Goal: Task Accomplishment & Management: Use online tool/utility

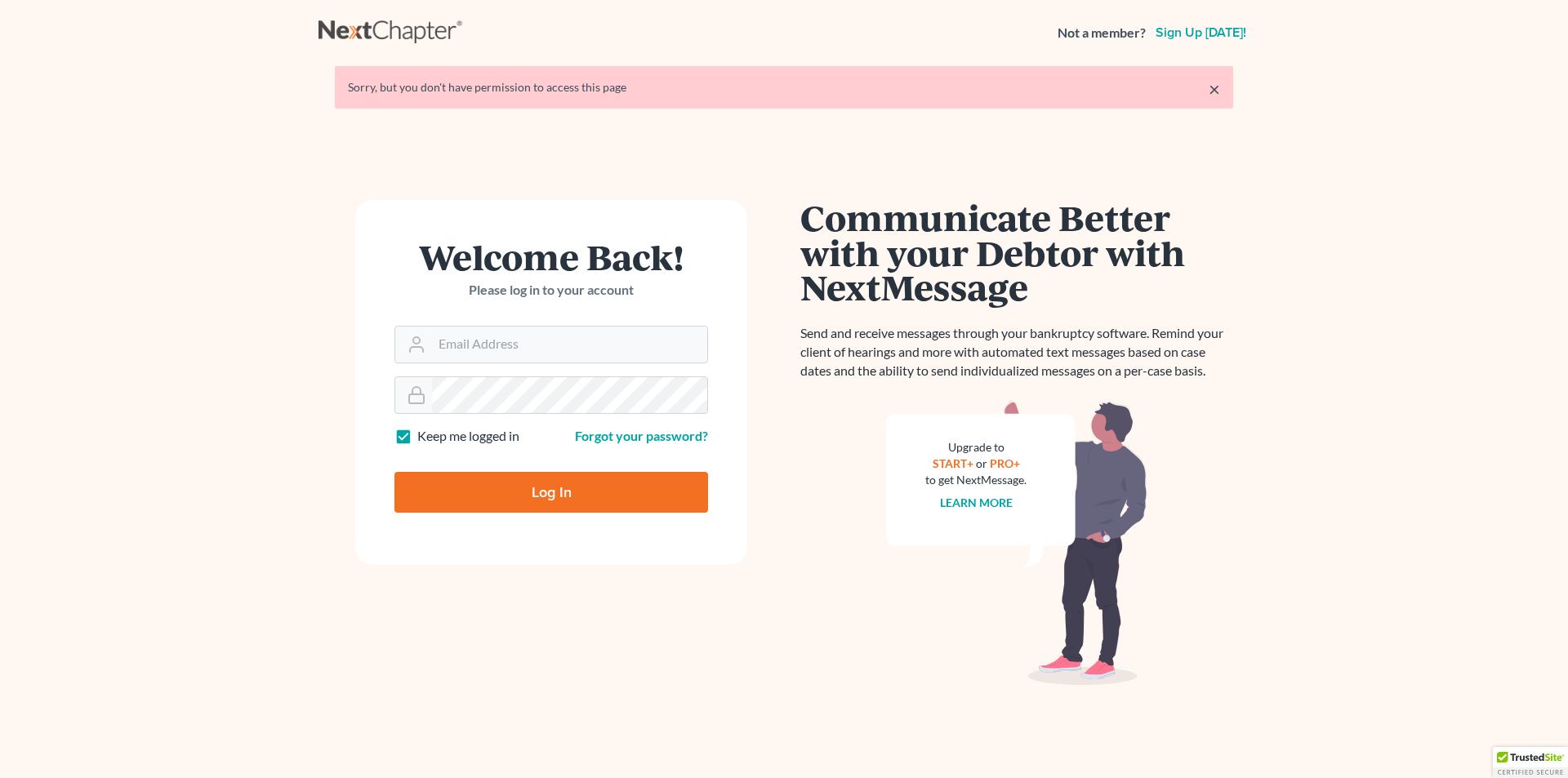
click at [570, 495] on input "Log In" at bounding box center [551, 491] width 313 height 41
type input "Thinking..."
click at [512, 350] on input "Email Address" at bounding box center [569, 344] width 275 height 36
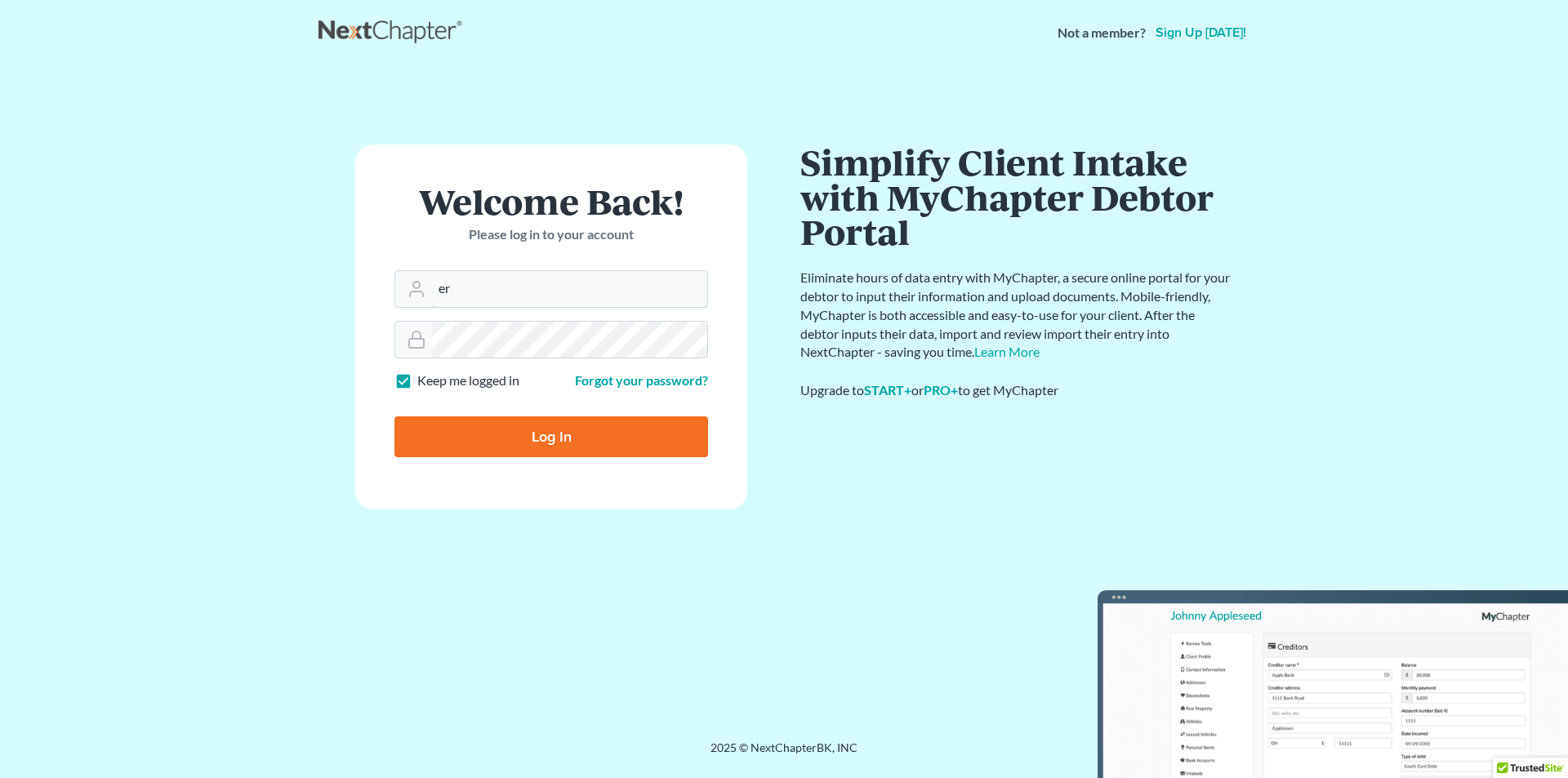
type input "eric@brandonlawyer.com"
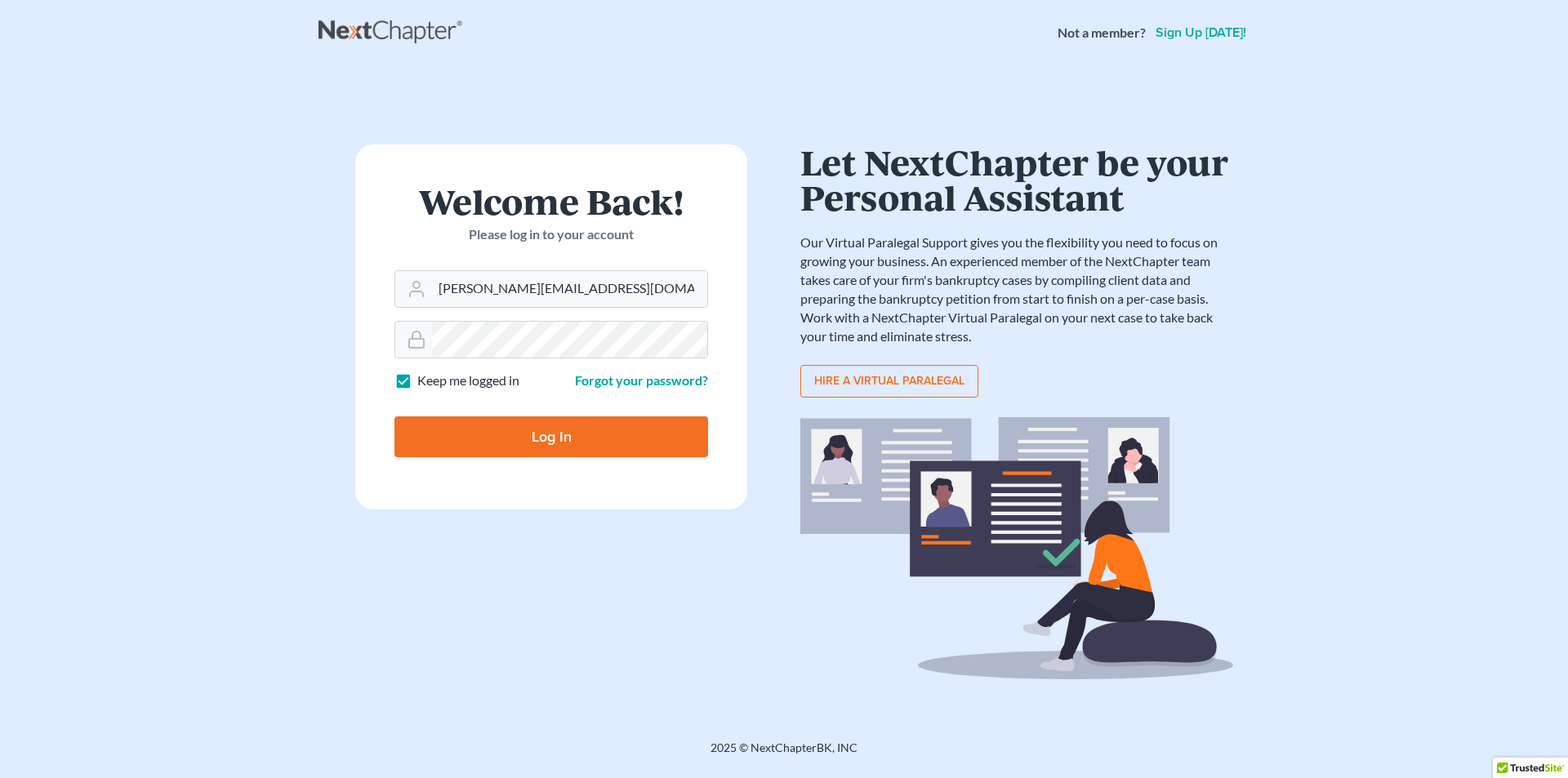
click at [531, 432] on input "Log In" at bounding box center [551, 436] width 313 height 41
type input "Thinking..."
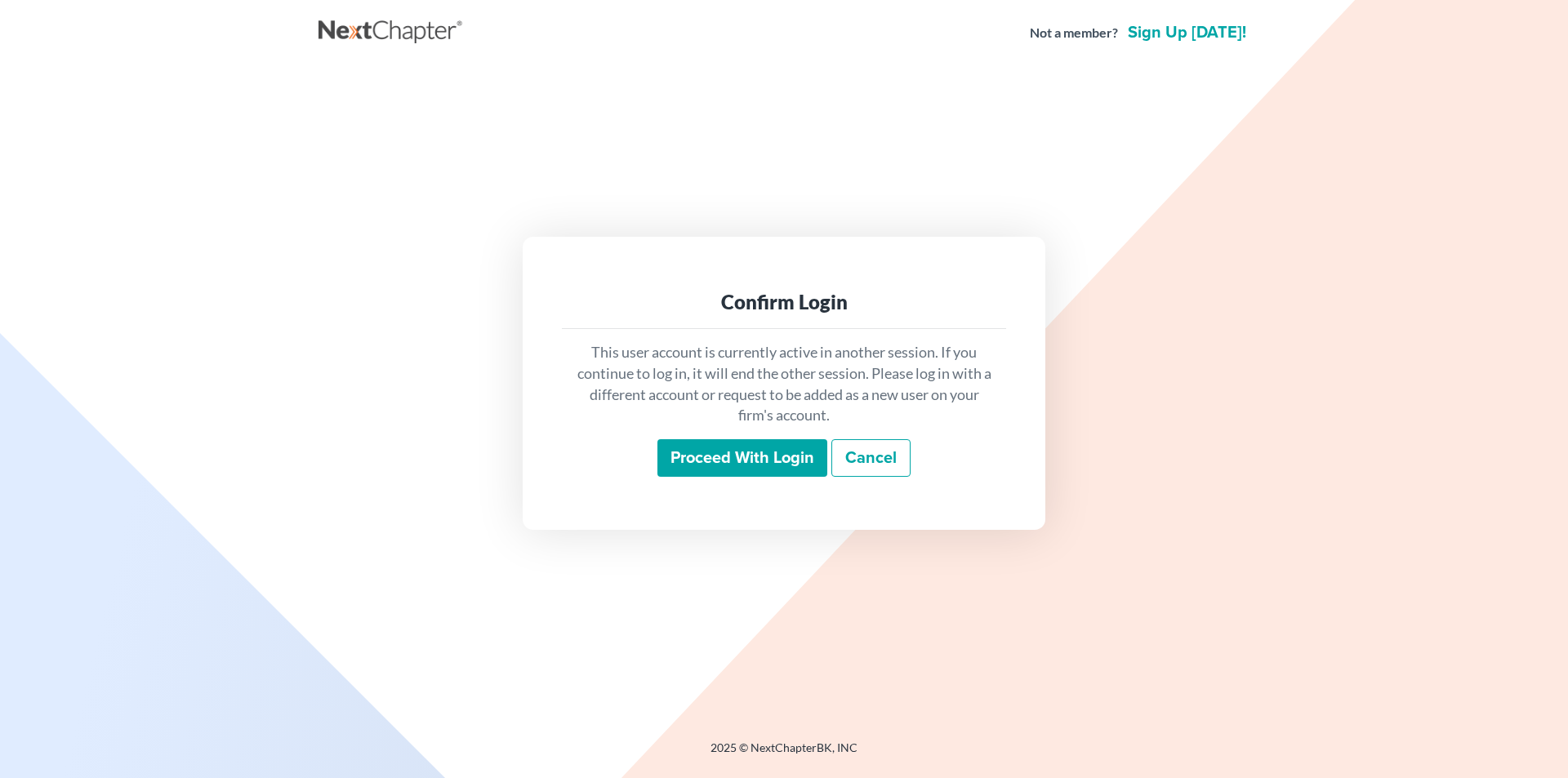
click at [723, 472] on input "Proceed with login" at bounding box center [742, 458] width 170 height 38
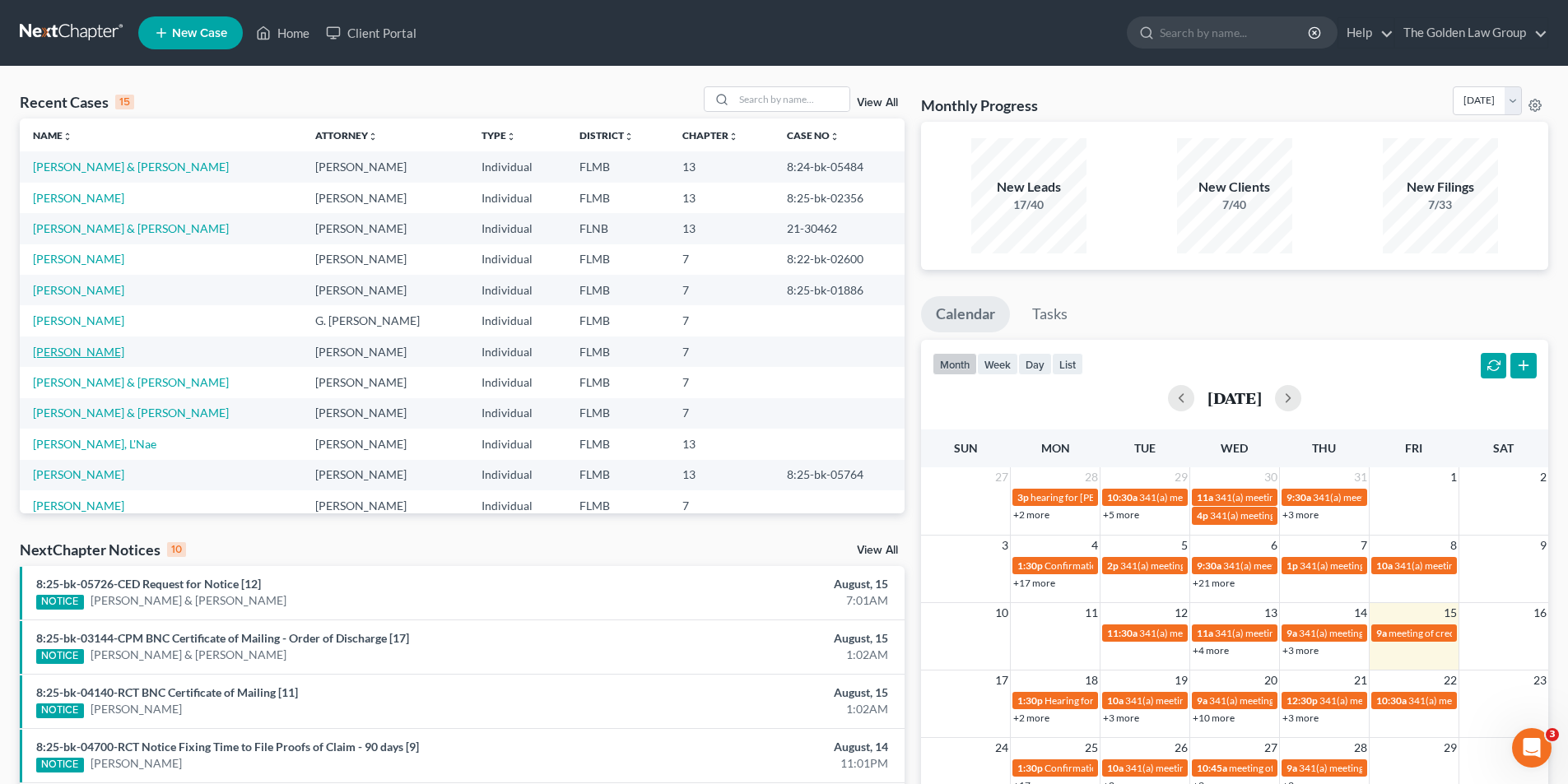
click at [86, 355] on link "Clark, Debbie" at bounding box center [78, 352] width 92 height 14
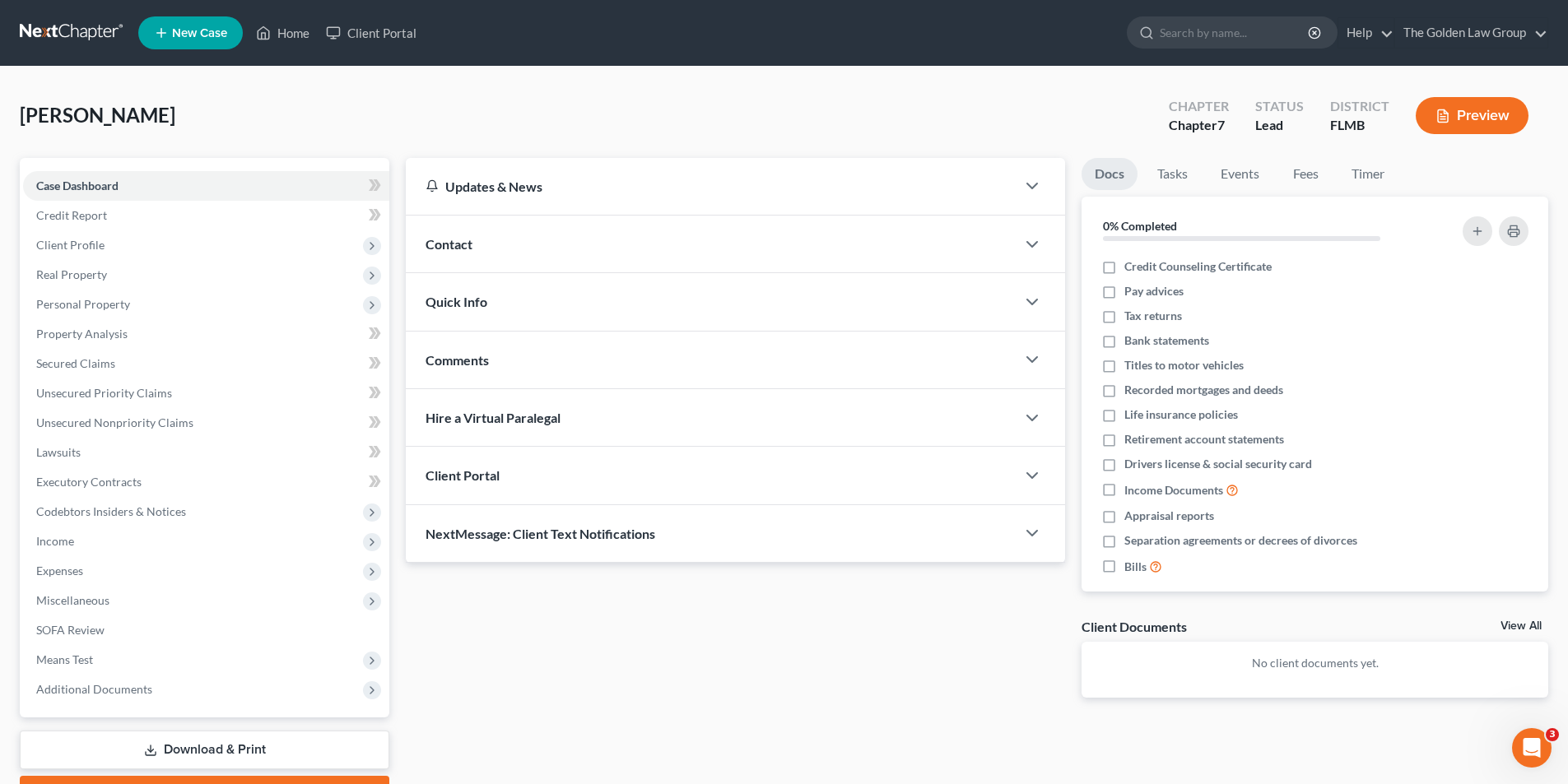
click at [1460, 115] on button "Preview" at bounding box center [1472, 116] width 113 height 37
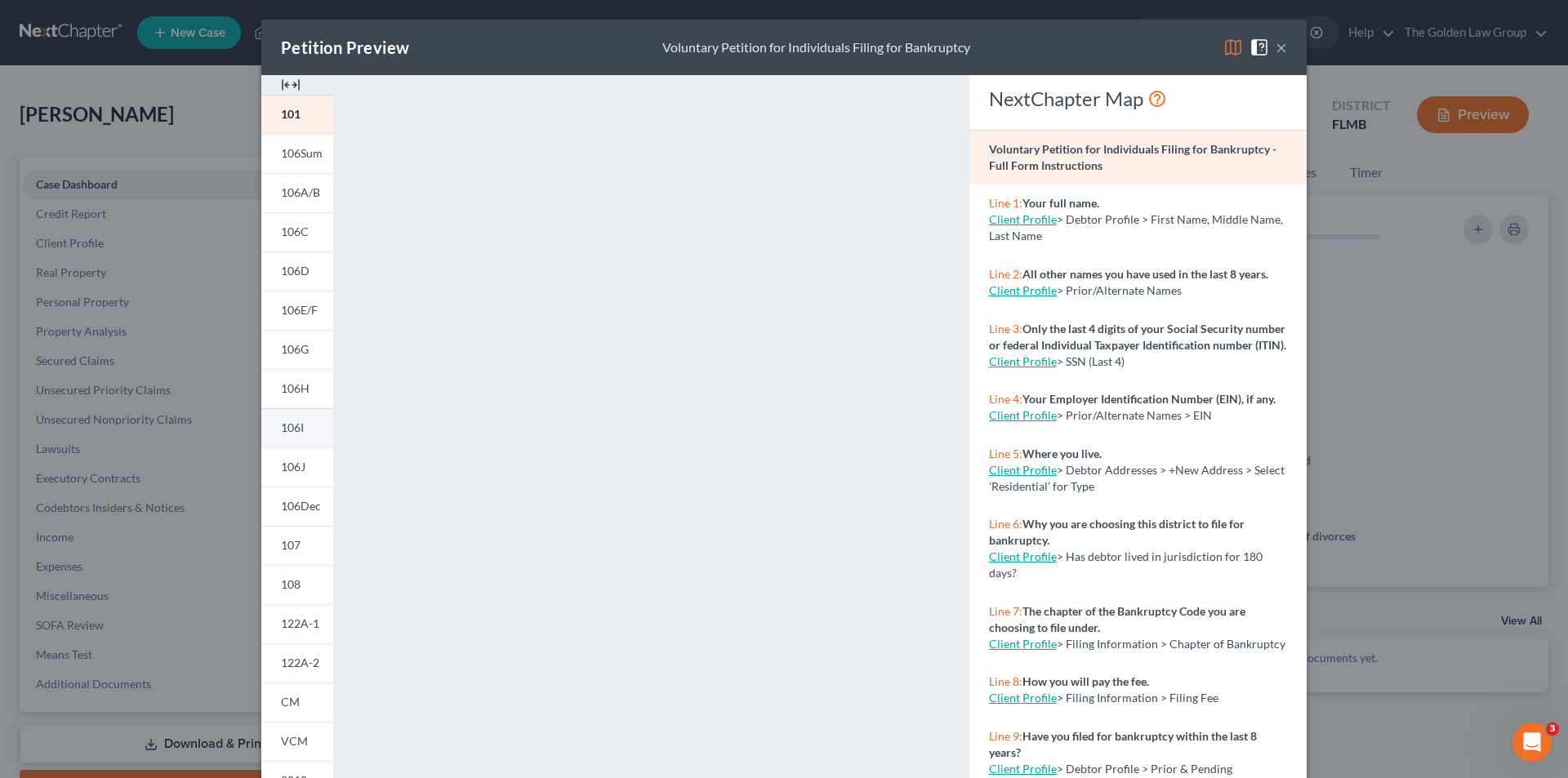
click at [282, 423] on span "106I" at bounding box center [292, 427] width 23 height 14
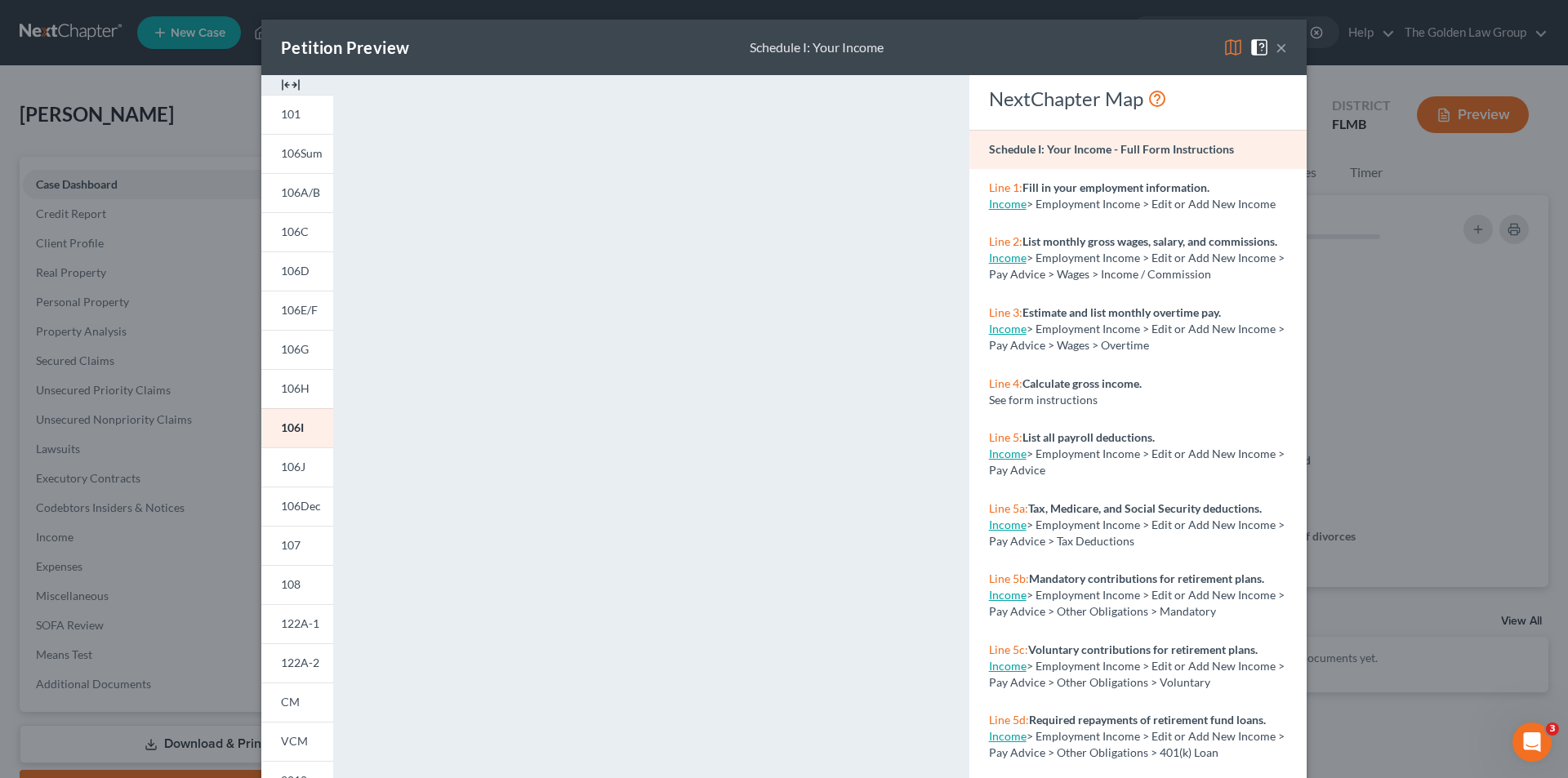
scroll to position [143, 0]
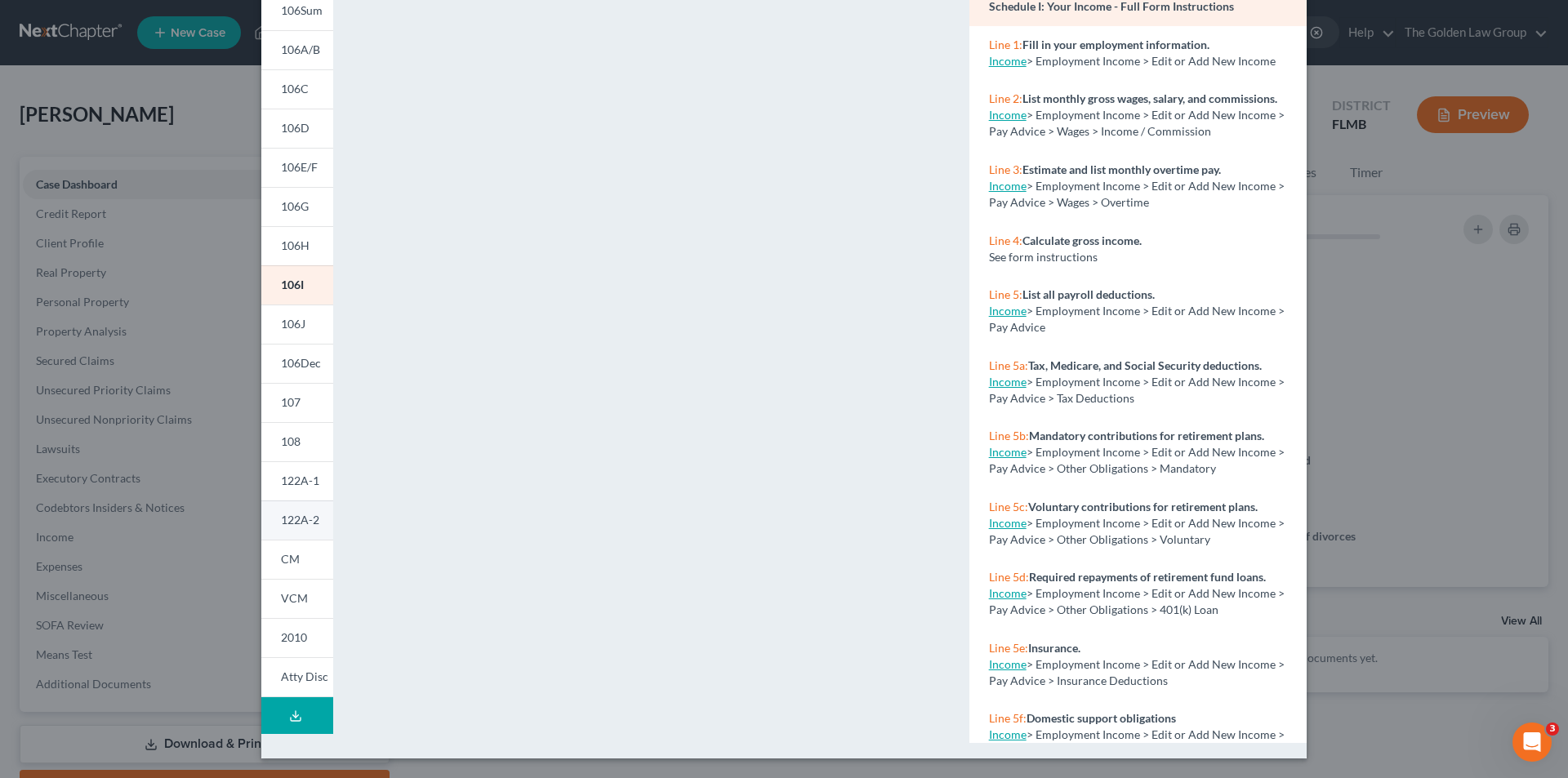
click at [284, 523] on span "122A-2" at bounding box center [300, 519] width 38 height 14
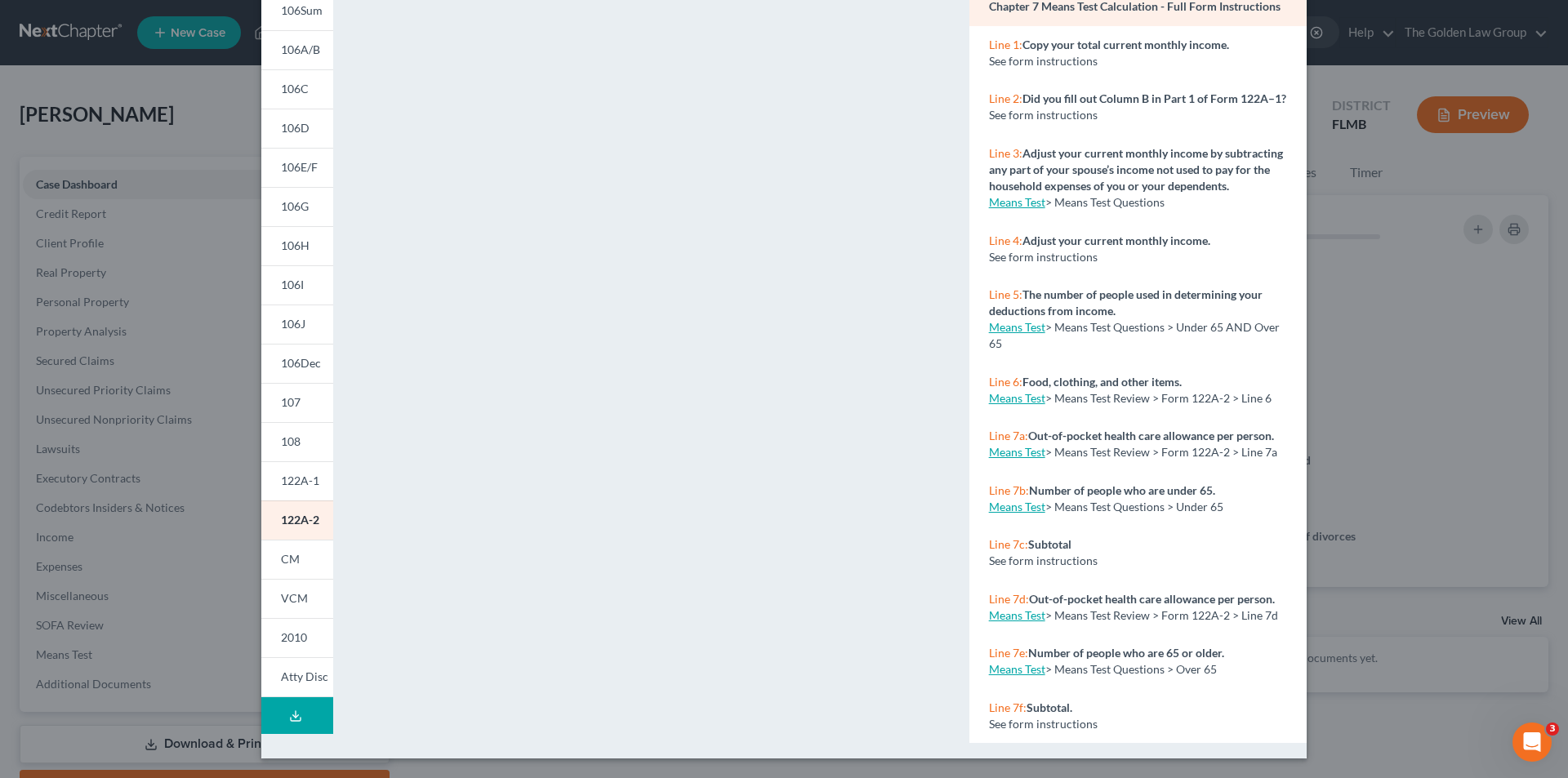
click at [210, 232] on div "Petition Preview Chapter 7 Means Test Calculation × 101 106Sum 106A/B 106C 106D…" at bounding box center [784, 389] width 1568 height 778
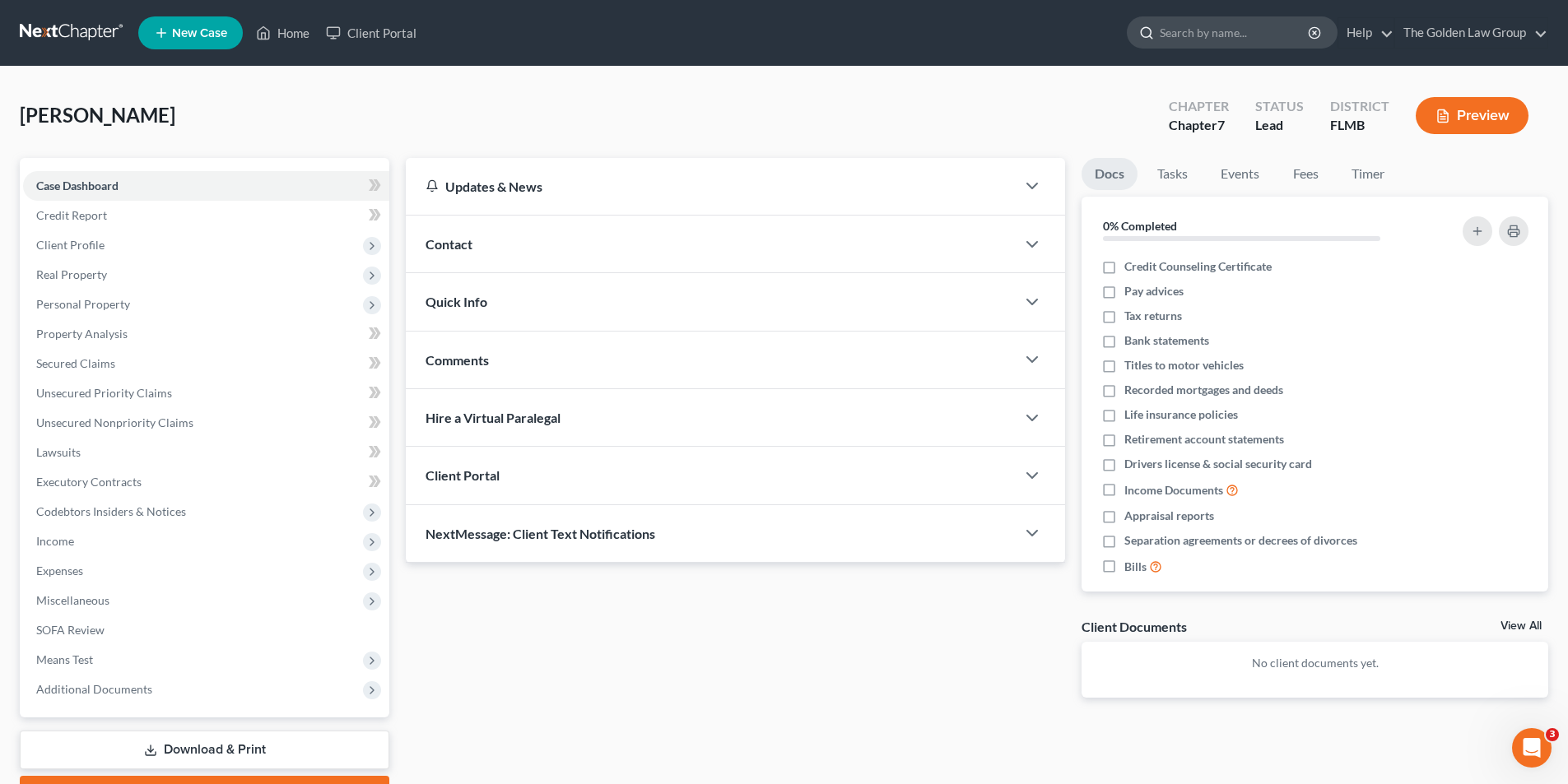
click at [1231, 36] on input "search" at bounding box center [1235, 33] width 150 height 31
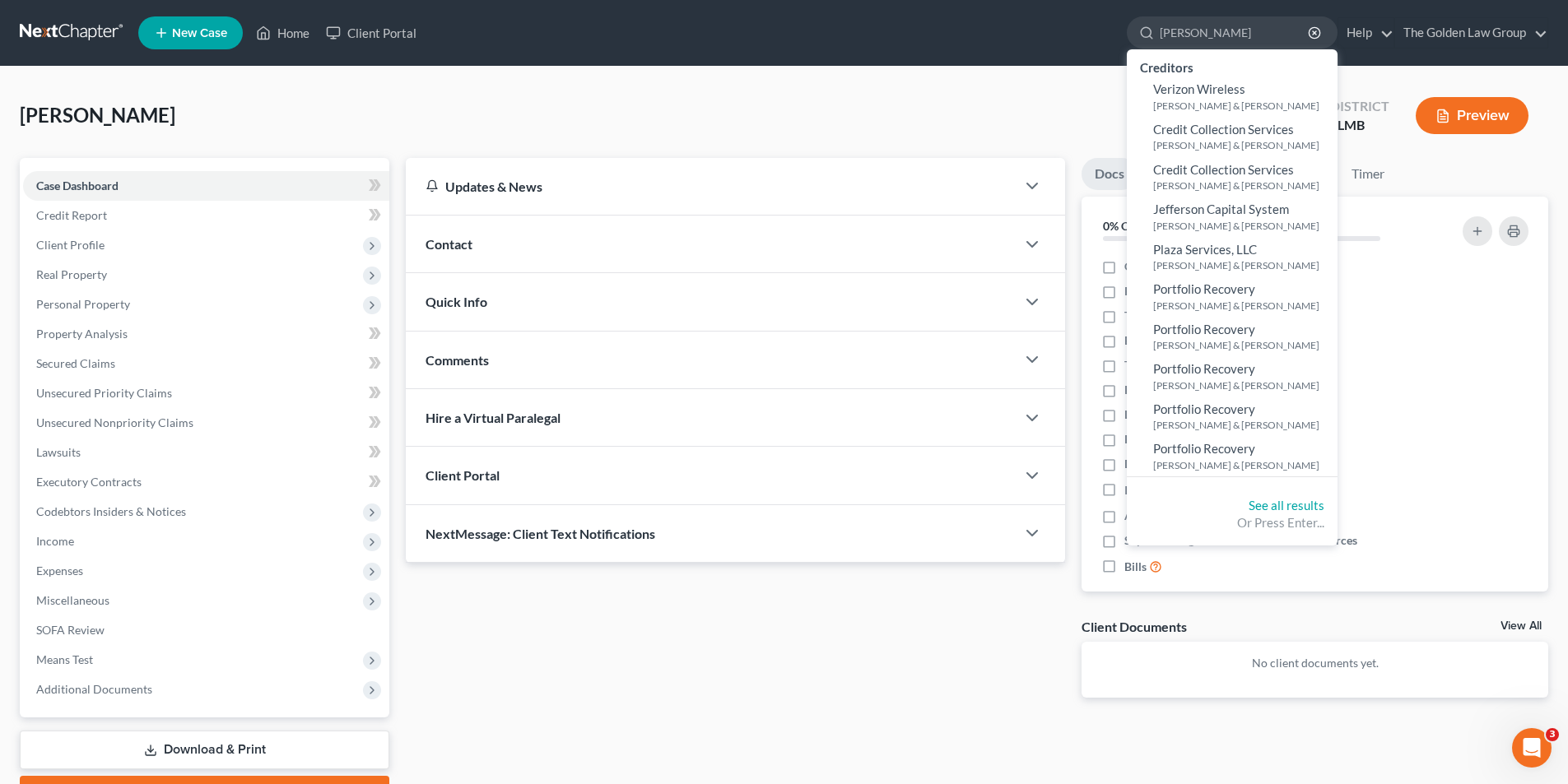
type input "Buie"
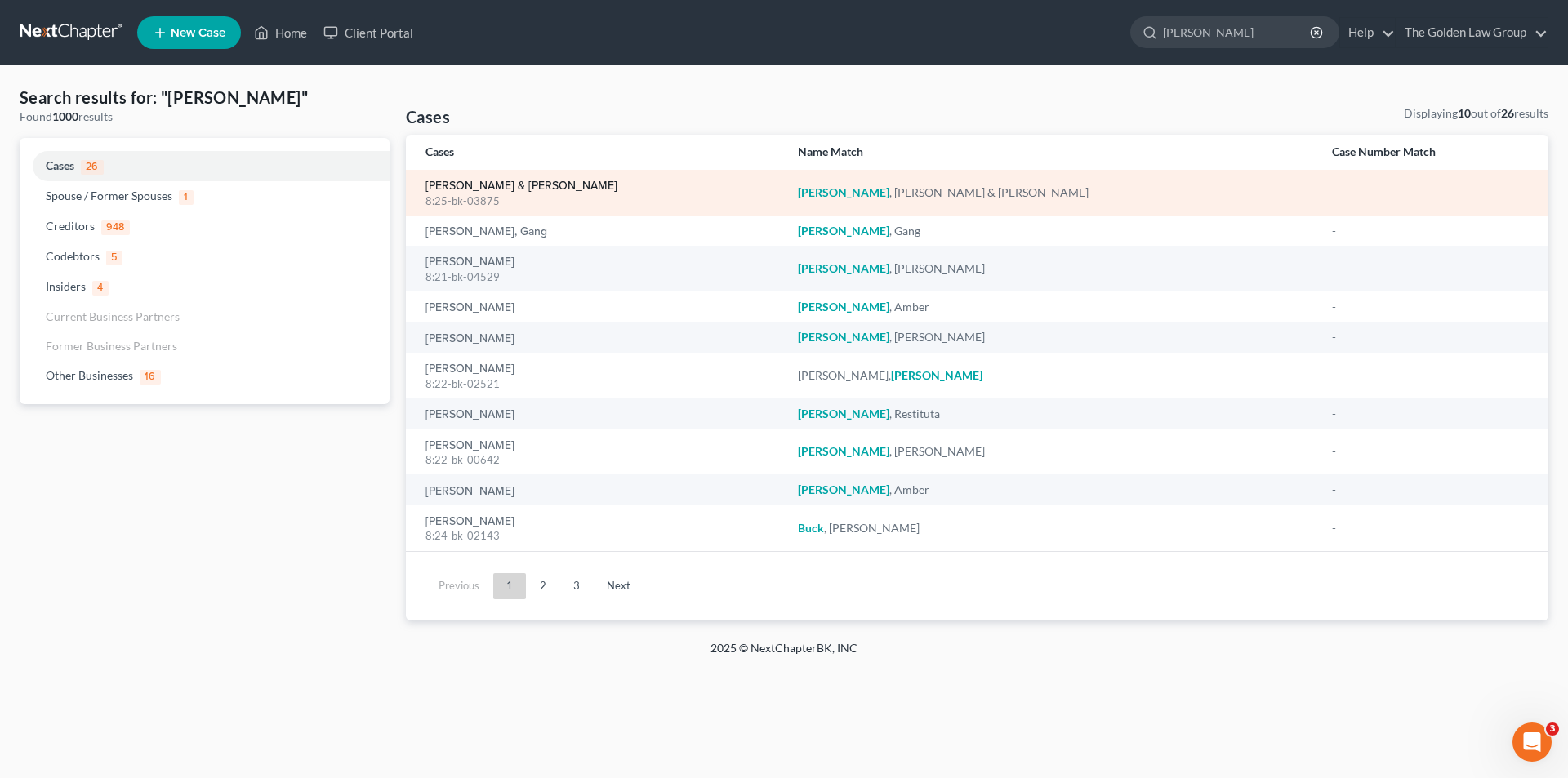
click at [454, 186] on link "Buie, George & Caren" at bounding box center [521, 186] width 192 height 11
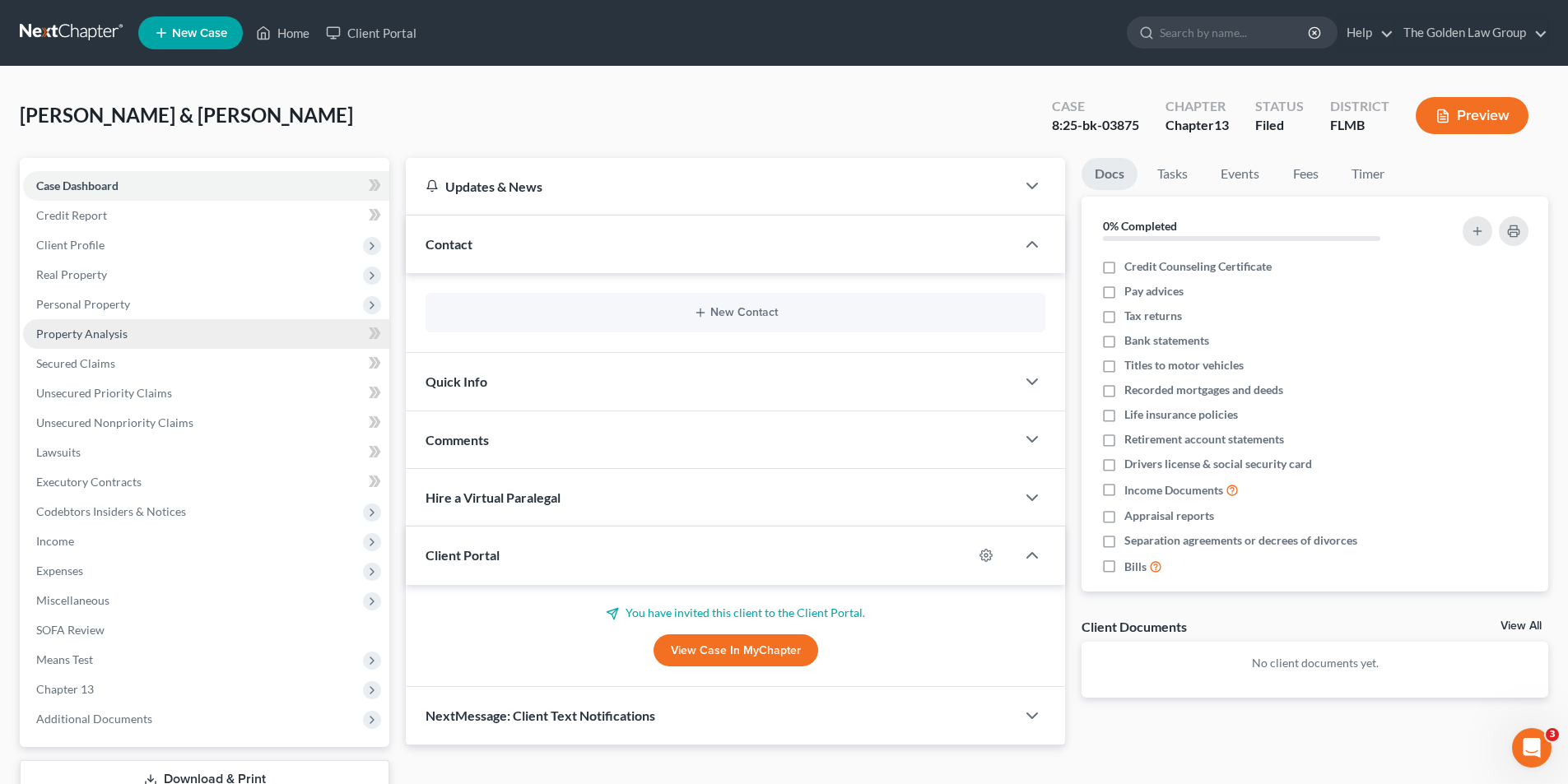
click at [98, 333] on span "Property Analysis" at bounding box center [82, 334] width 92 height 14
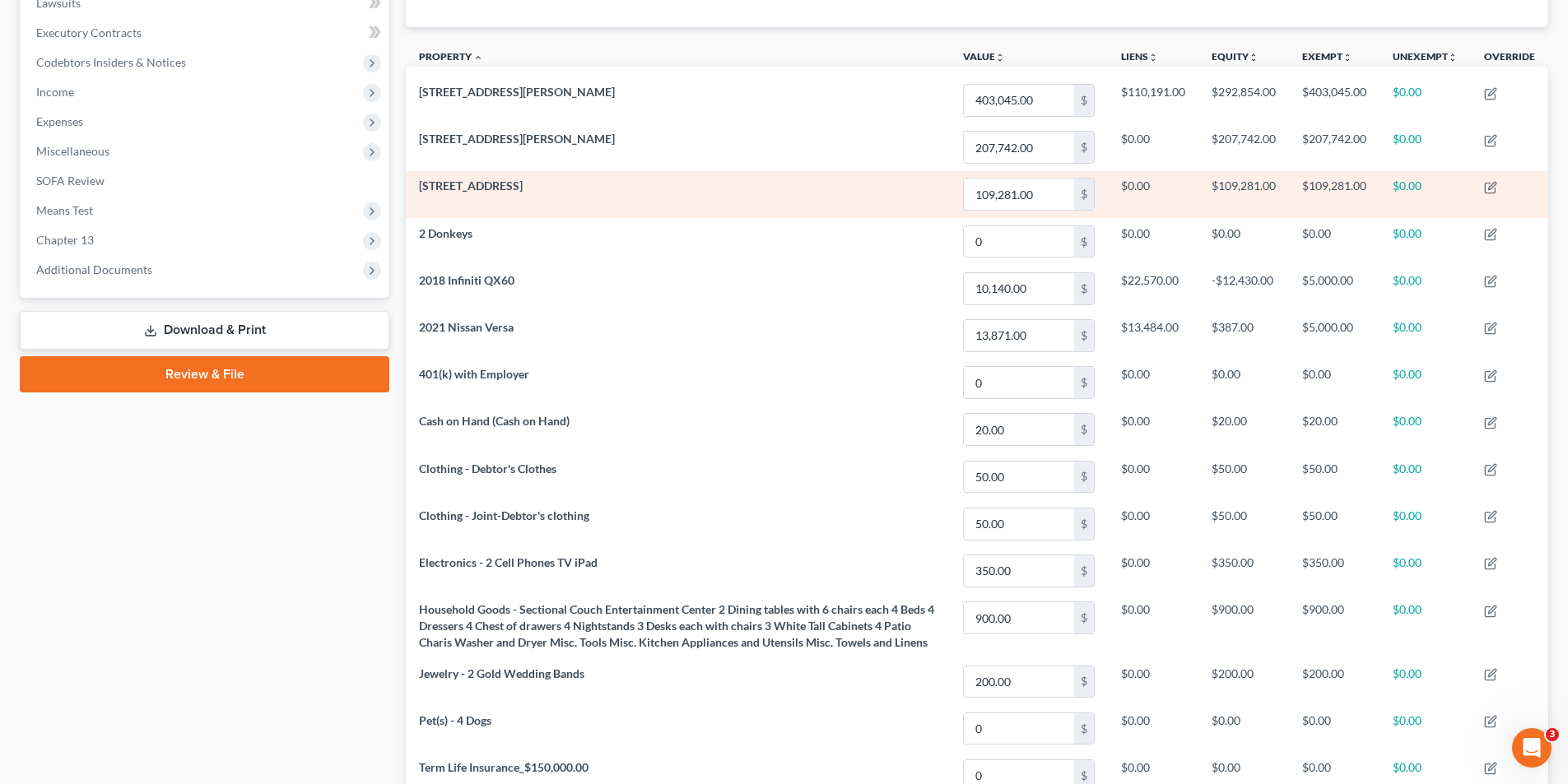
scroll to position [203, 0]
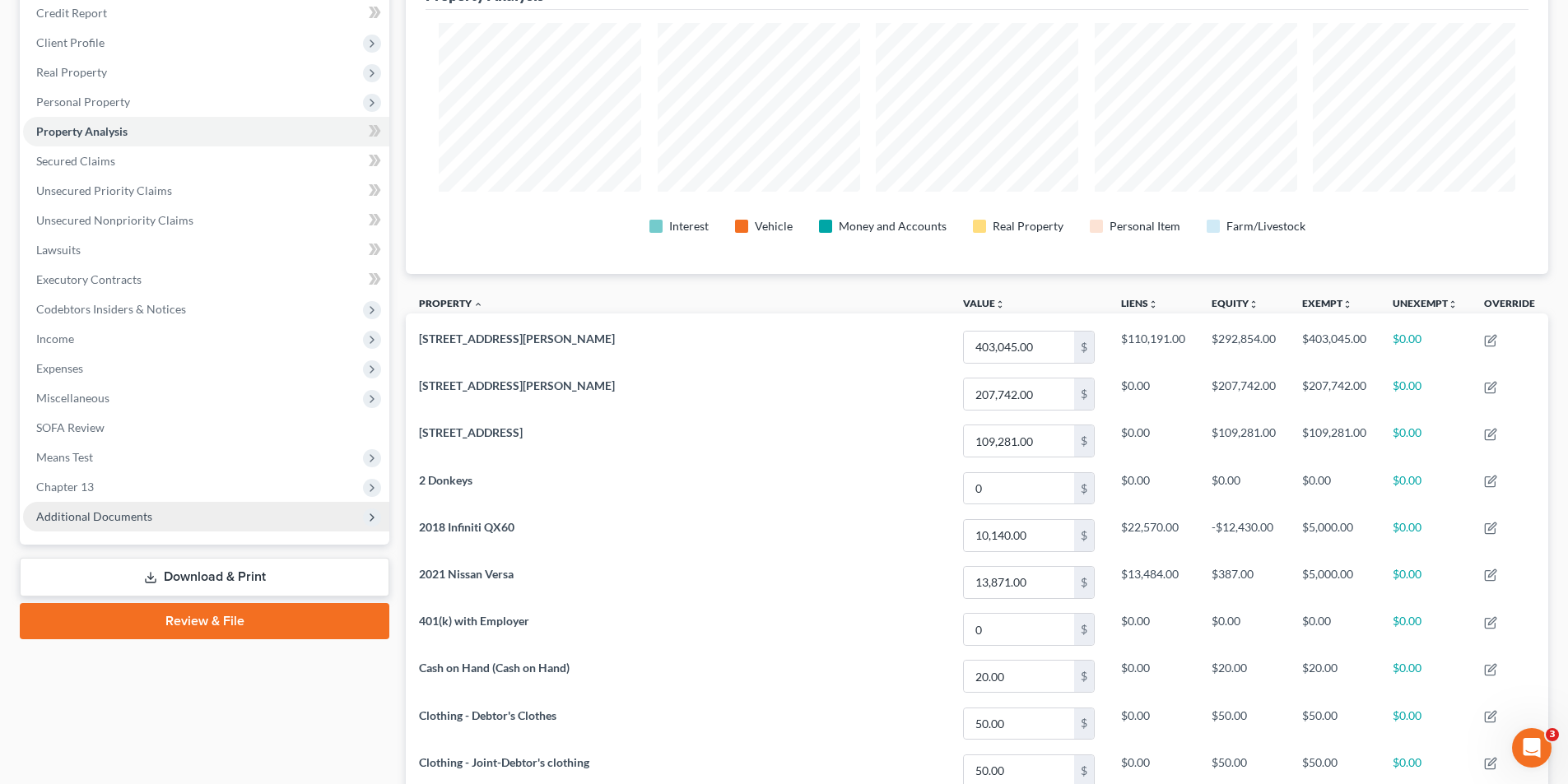
click at [115, 513] on span "Additional Documents" at bounding box center [94, 516] width 116 height 14
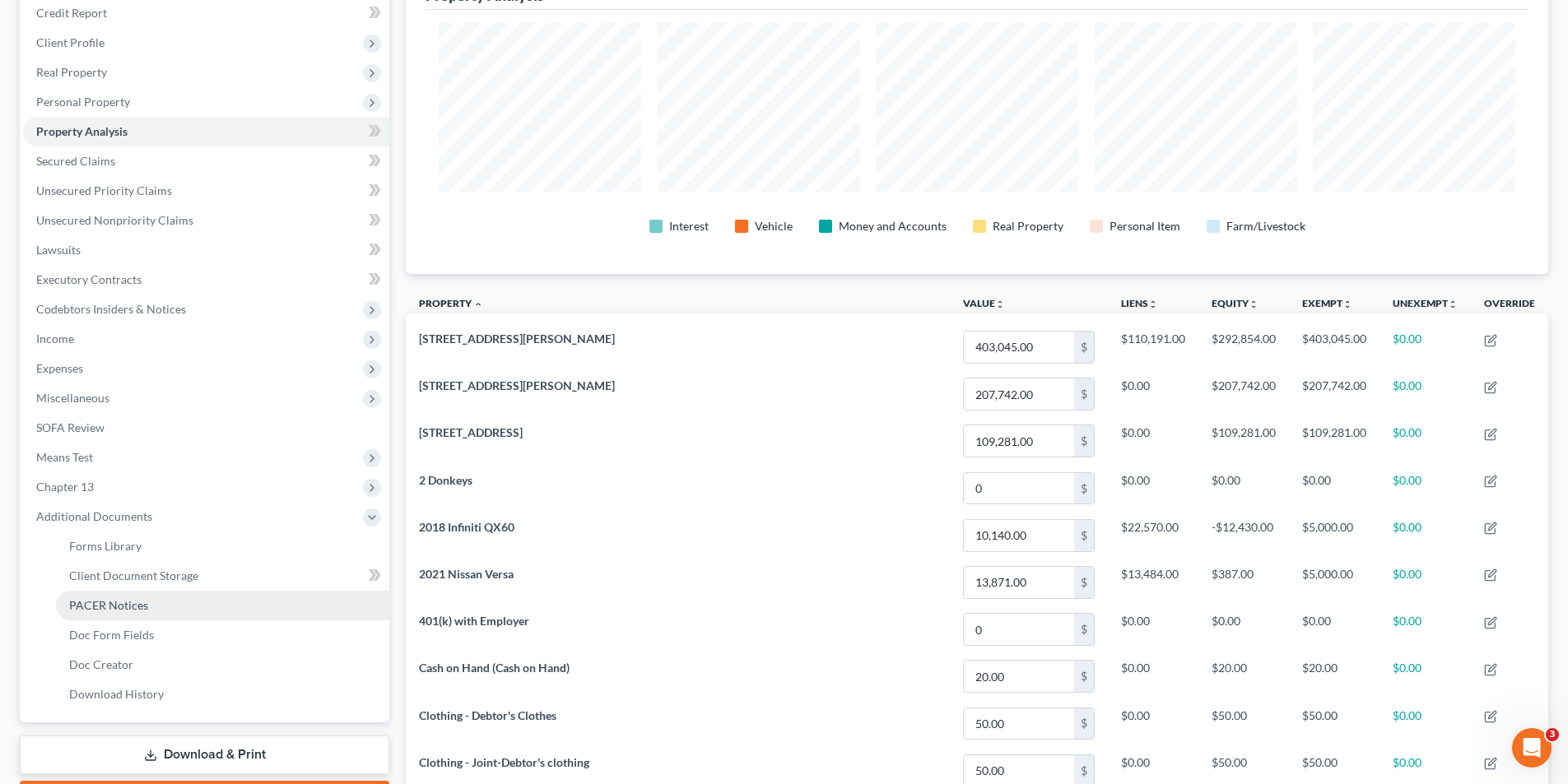
click at [116, 604] on span "PACER Notices" at bounding box center [108, 605] width 79 height 14
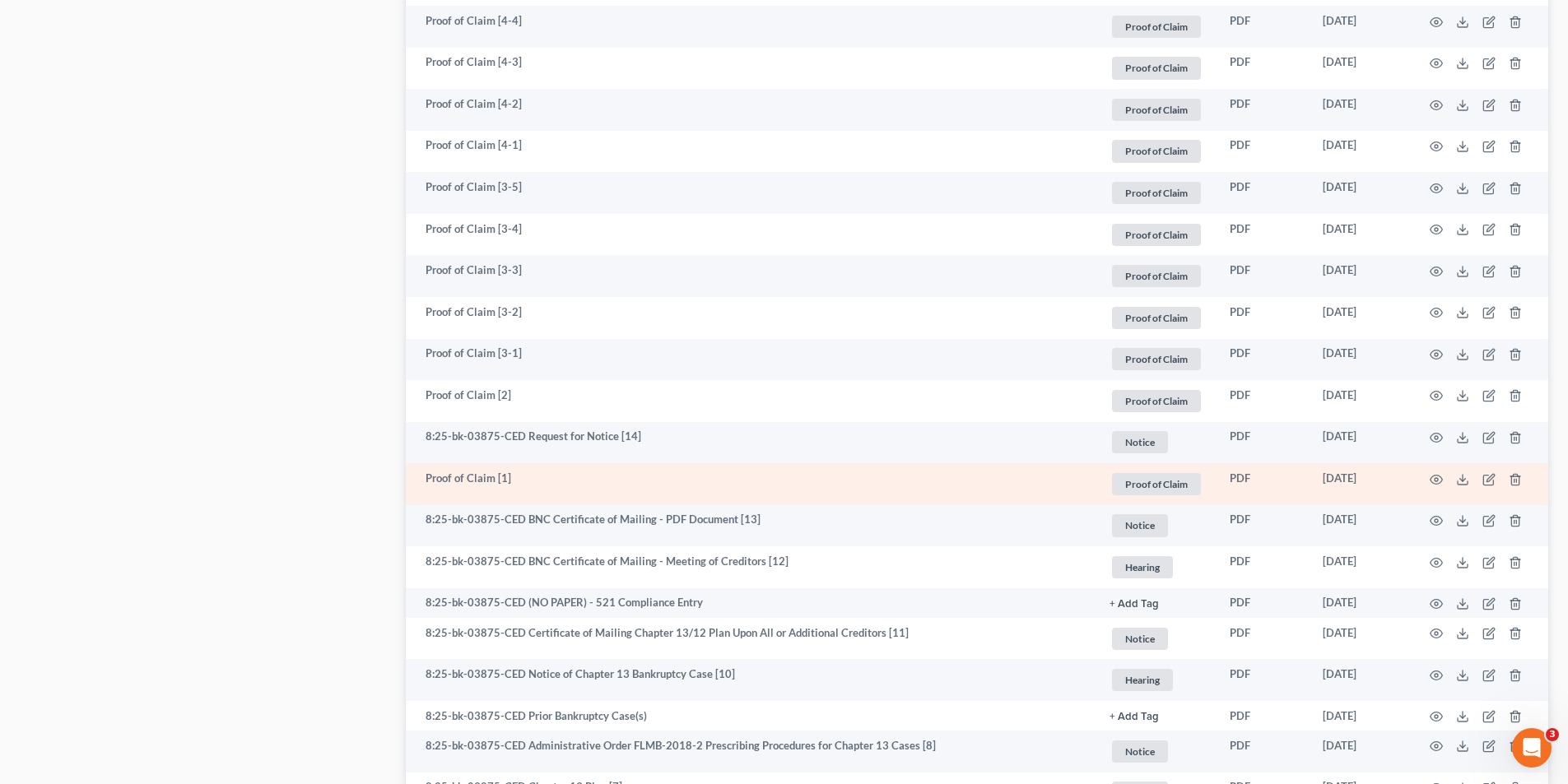
scroll to position [1728, 0]
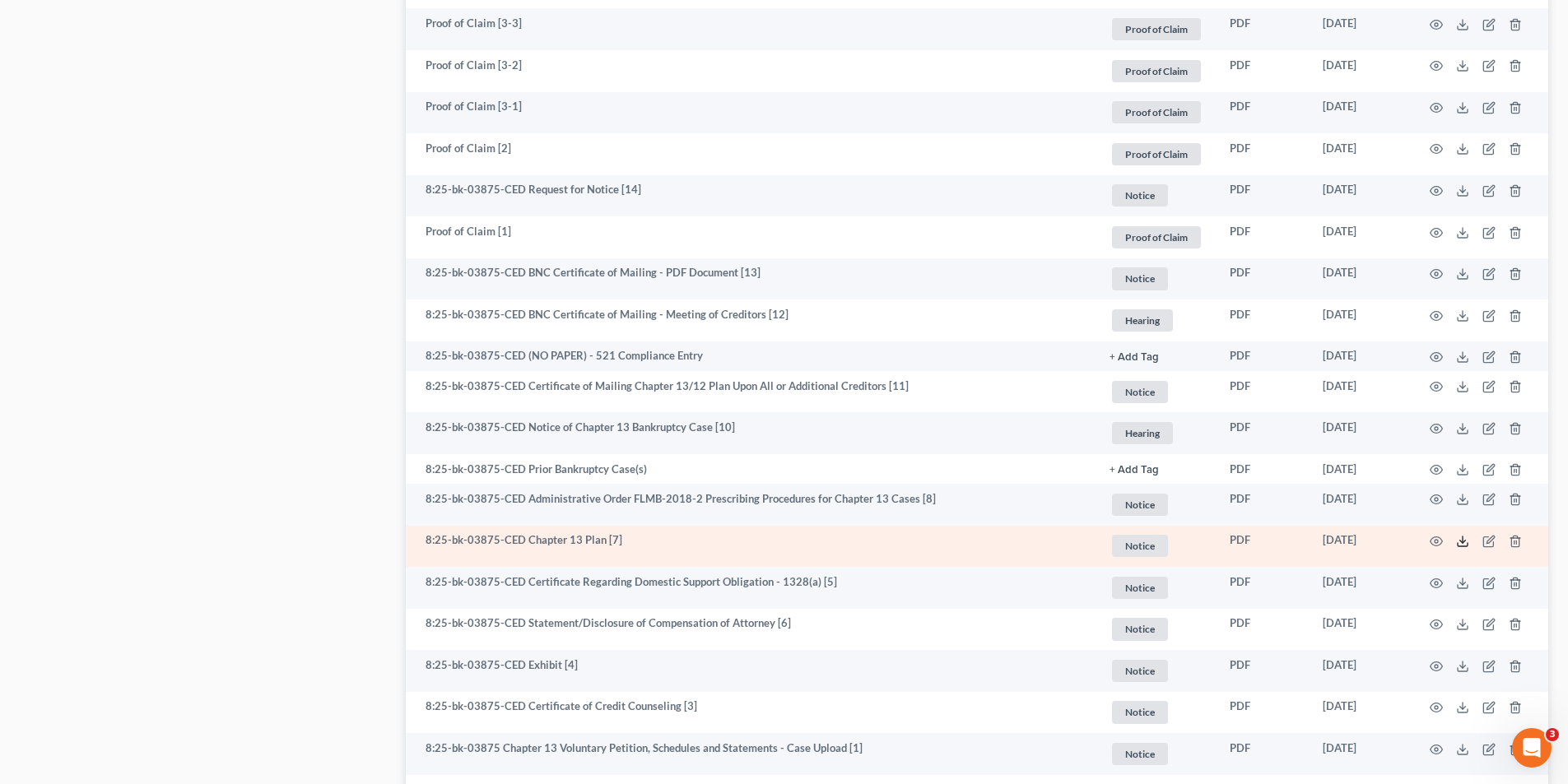
click at [1466, 542] on icon at bounding box center [1463, 541] width 13 height 13
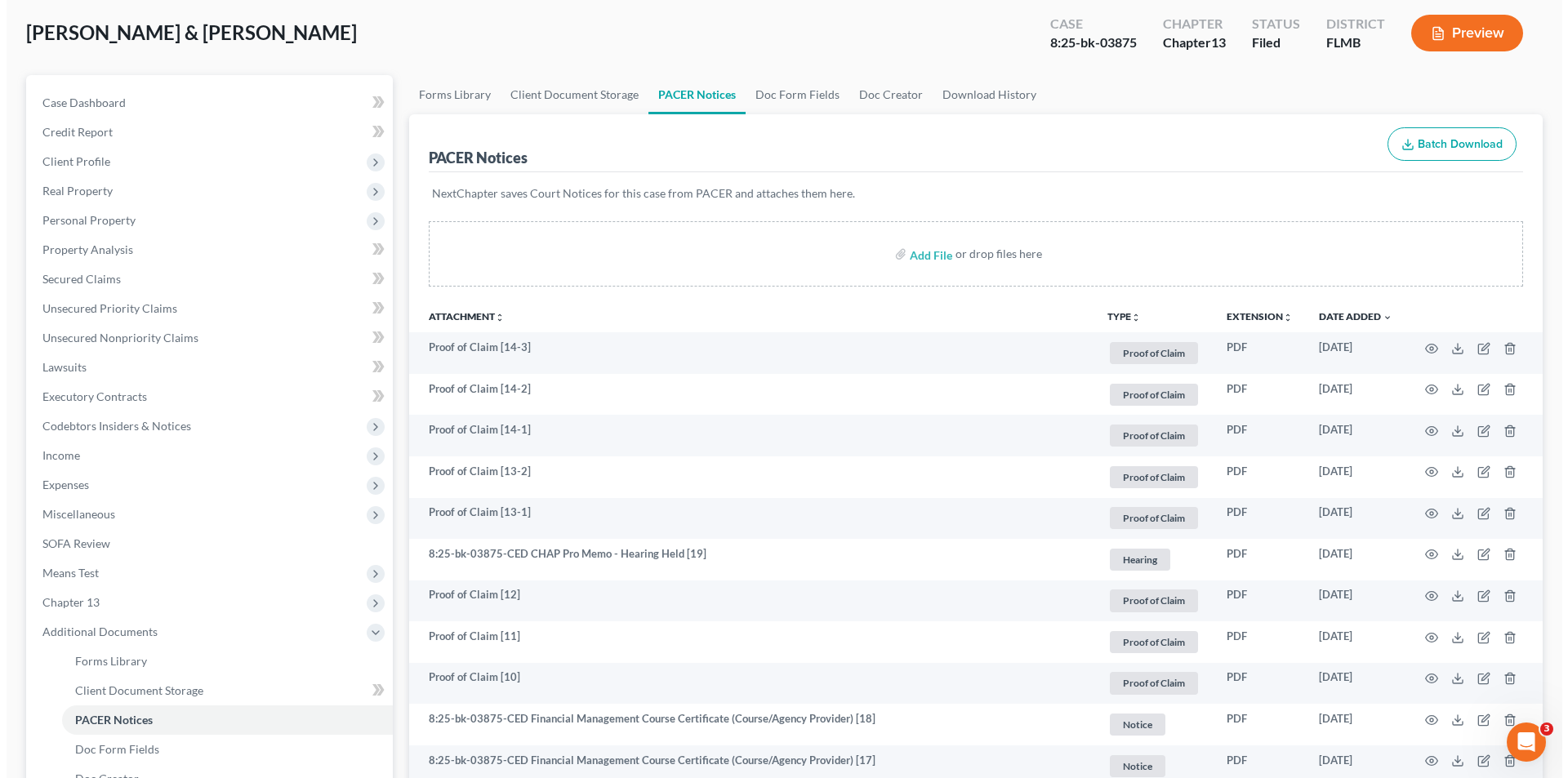
scroll to position [0, 0]
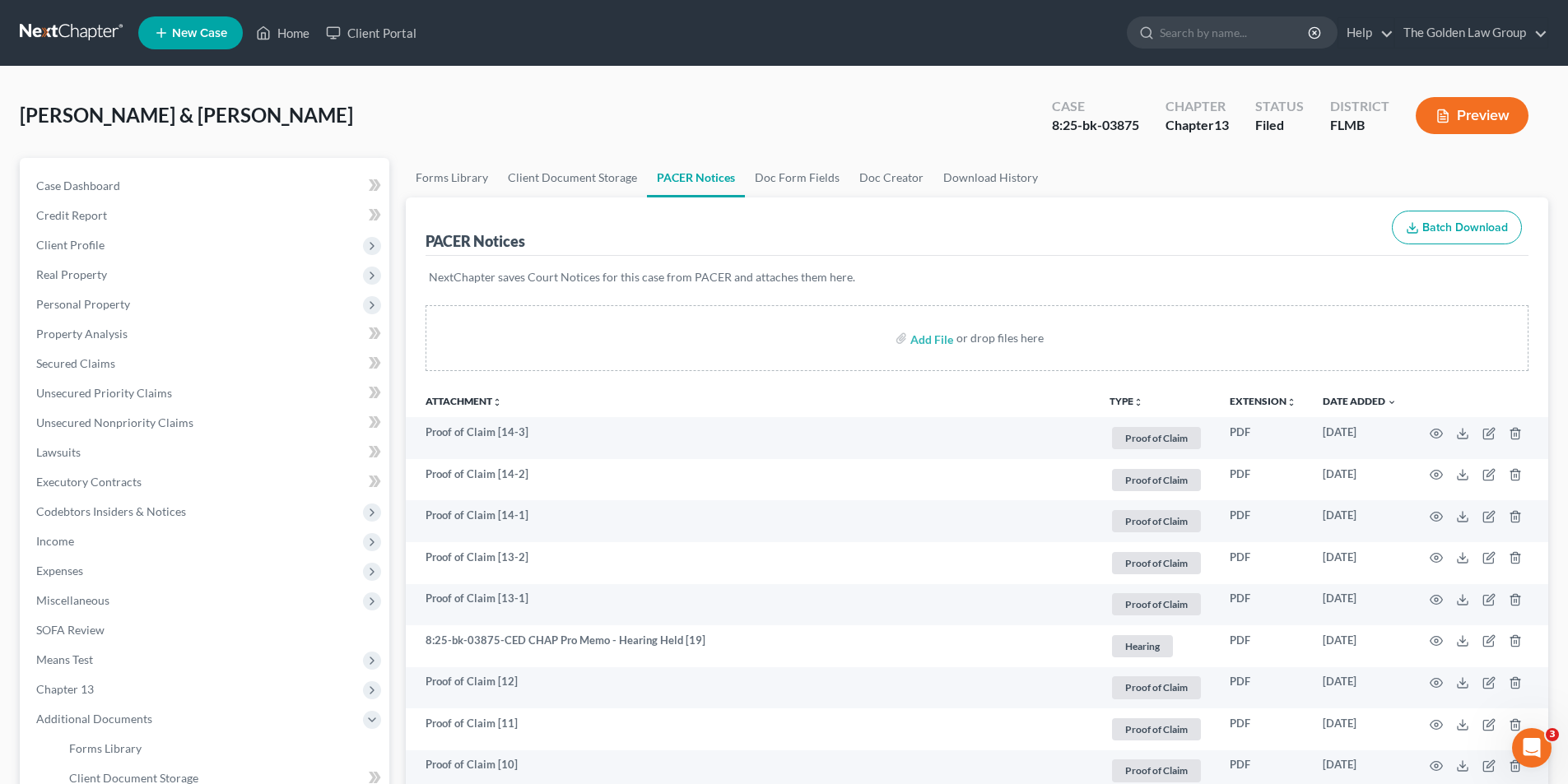
click at [1461, 114] on button "Preview" at bounding box center [1472, 116] width 113 height 37
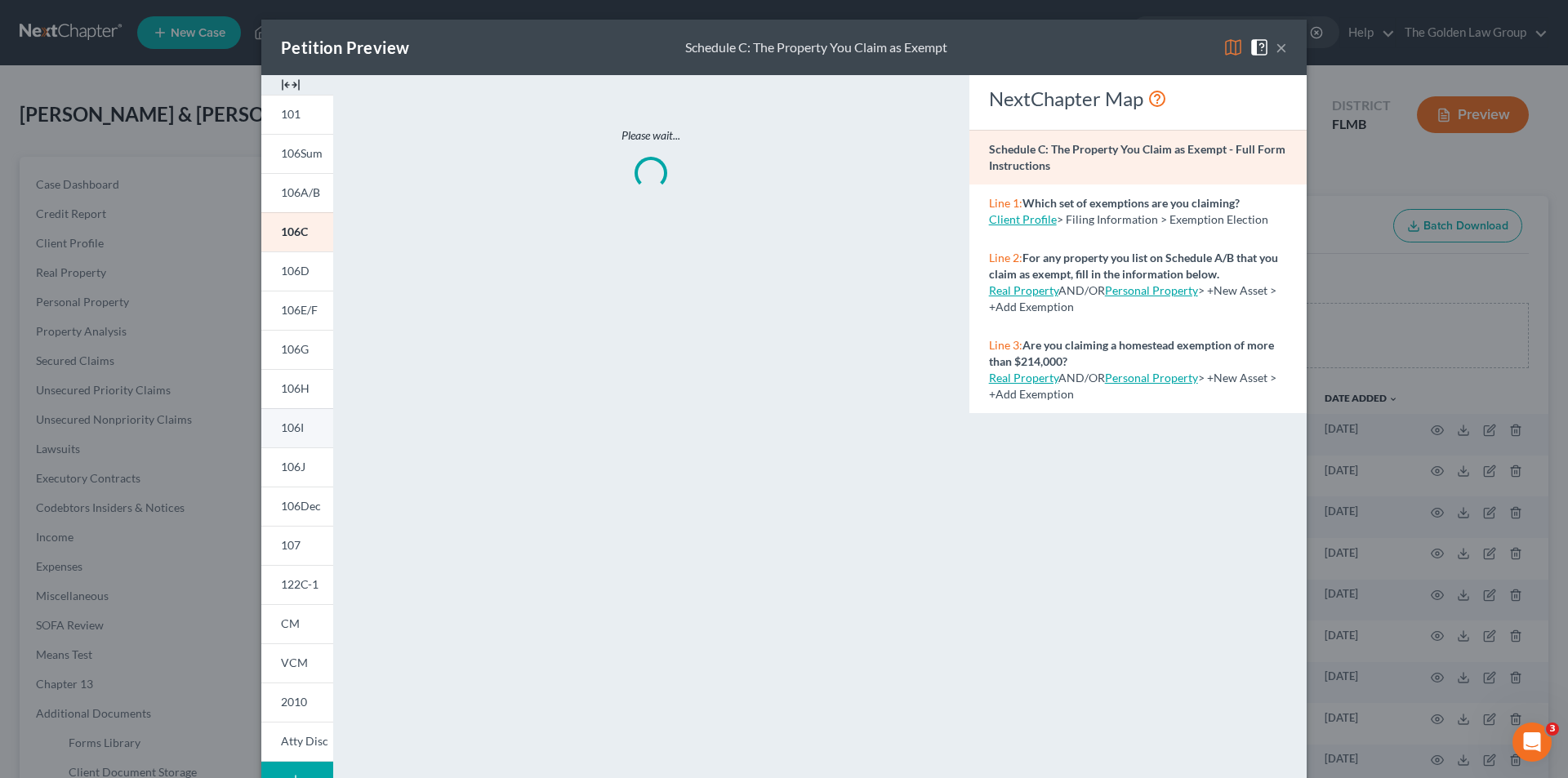
click at [292, 432] on span "106I" at bounding box center [292, 427] width 23 height 14
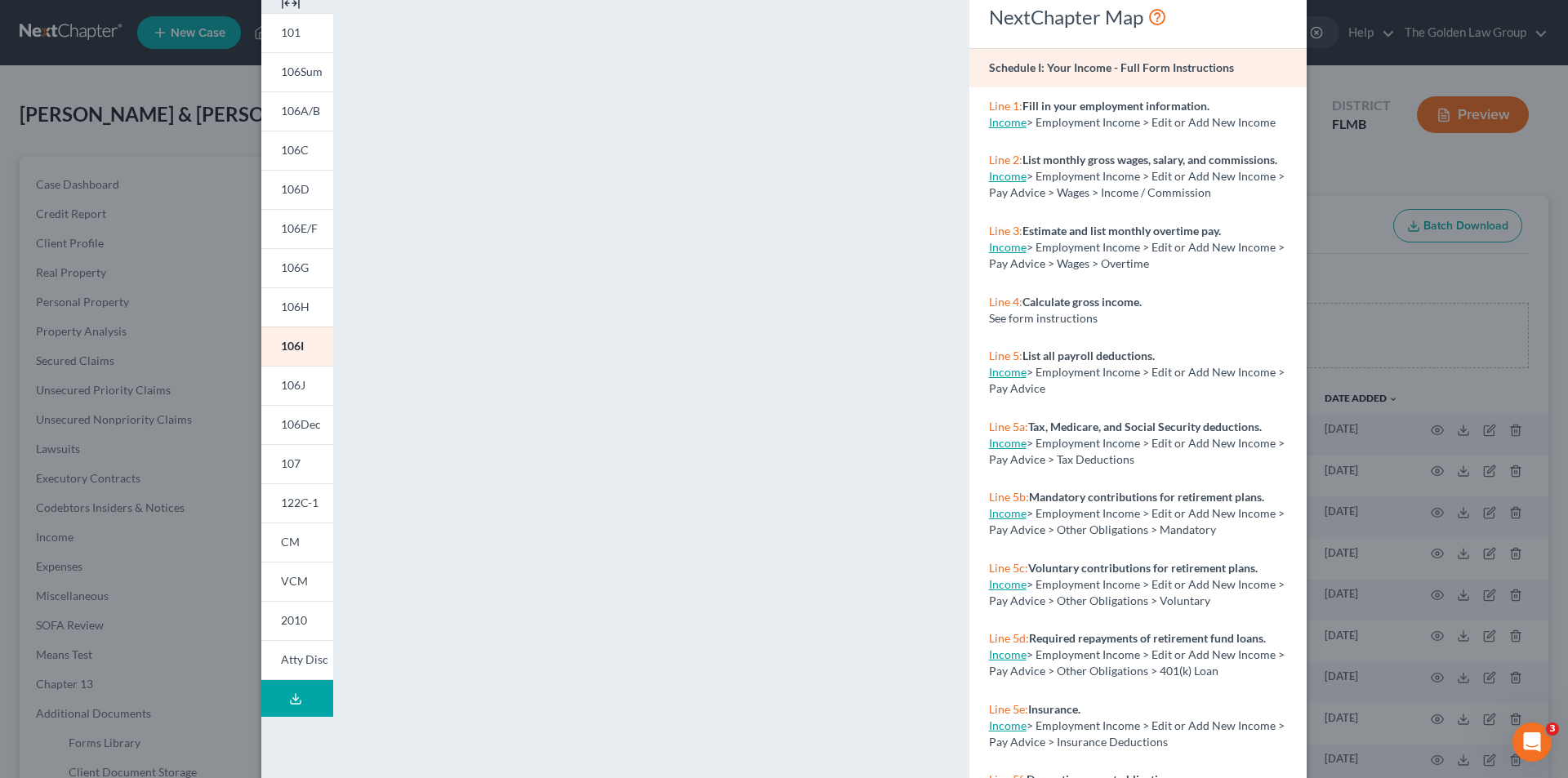
scroll to position [143, 0]
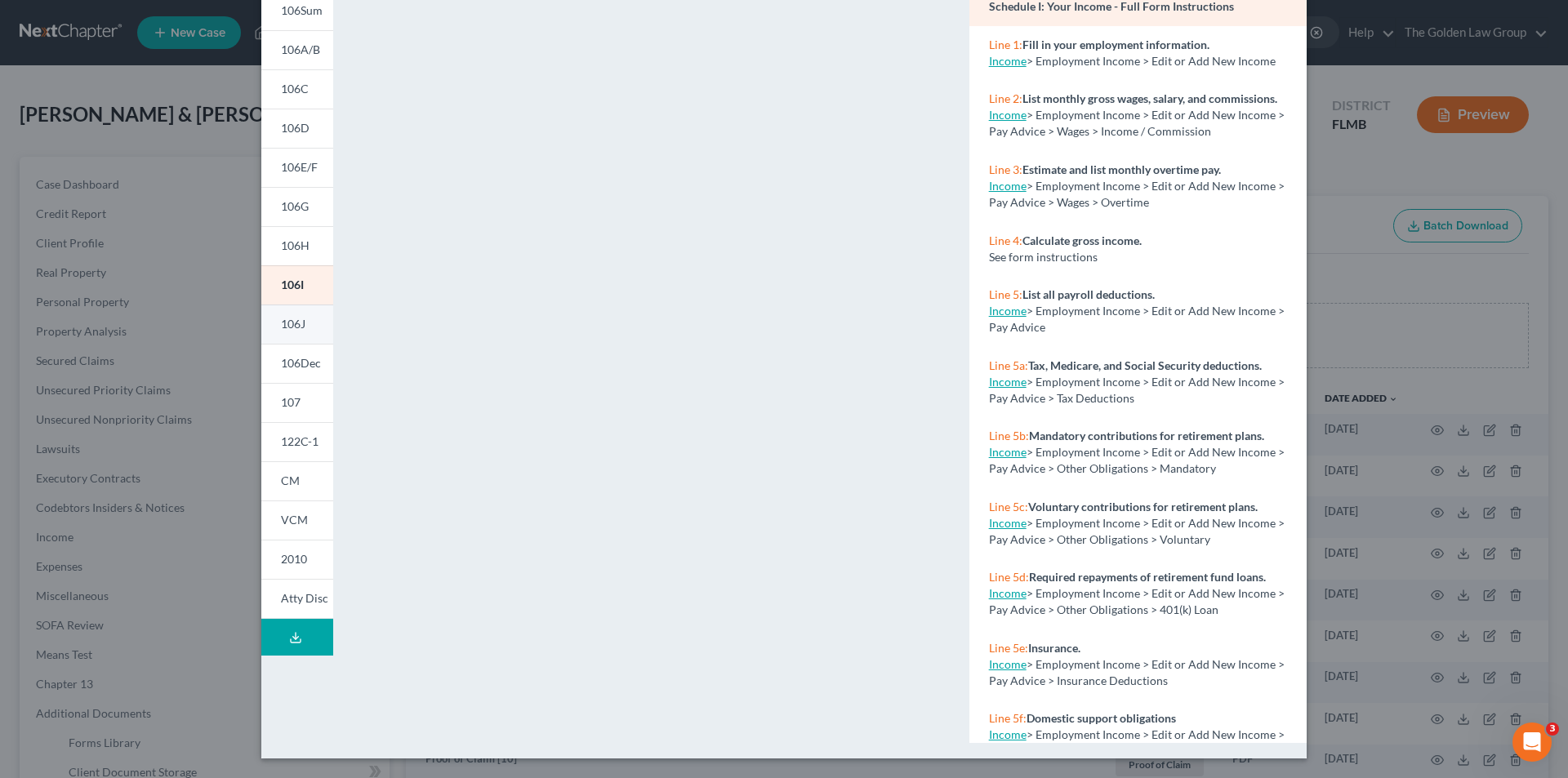
click at [284, 319] on span "106J" at bounding box center [293, 324] width 25 height 14
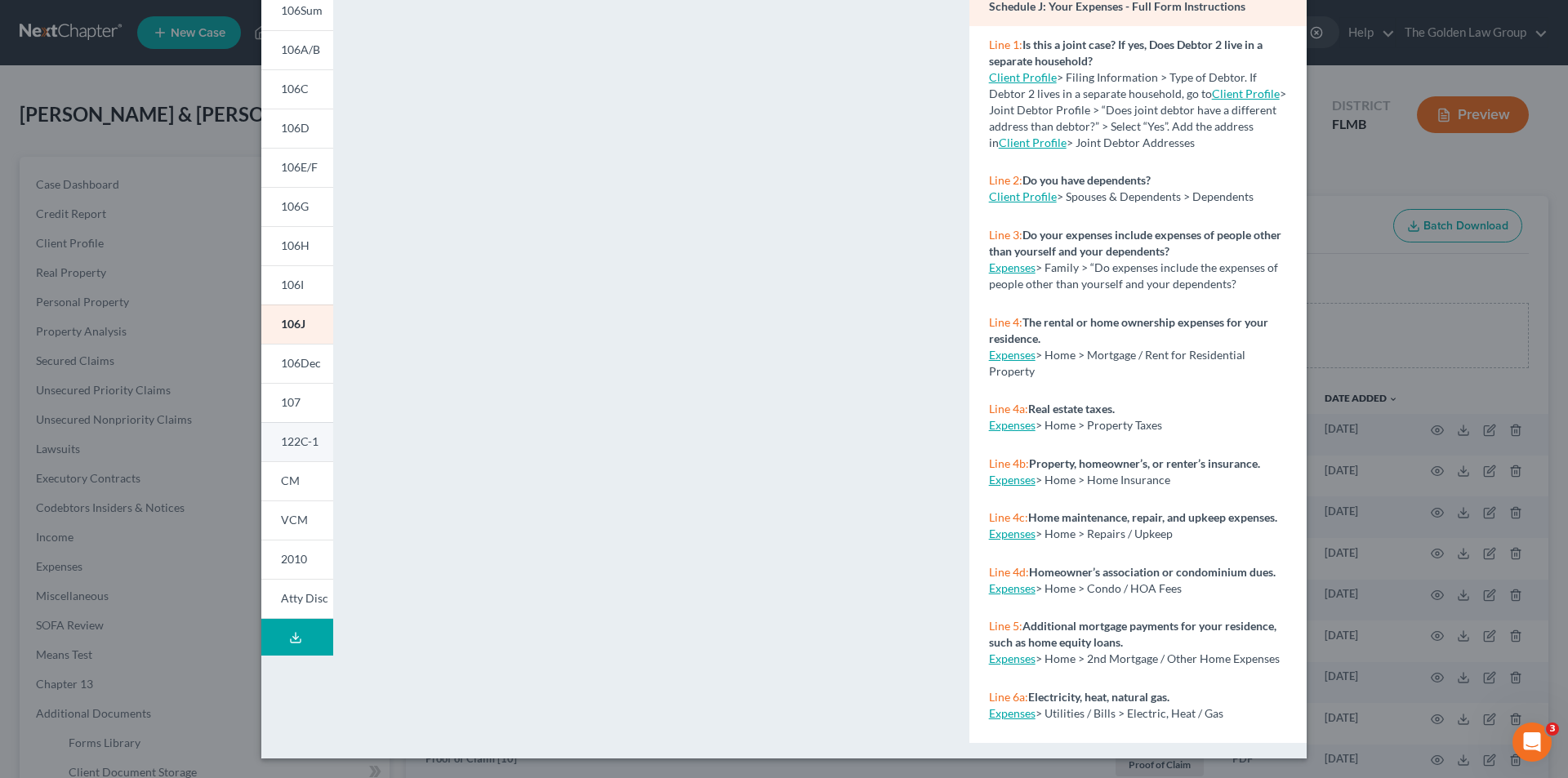
click at [293, 437] on span "122C-1" at bounding box center [300, 441] width 38 height 14
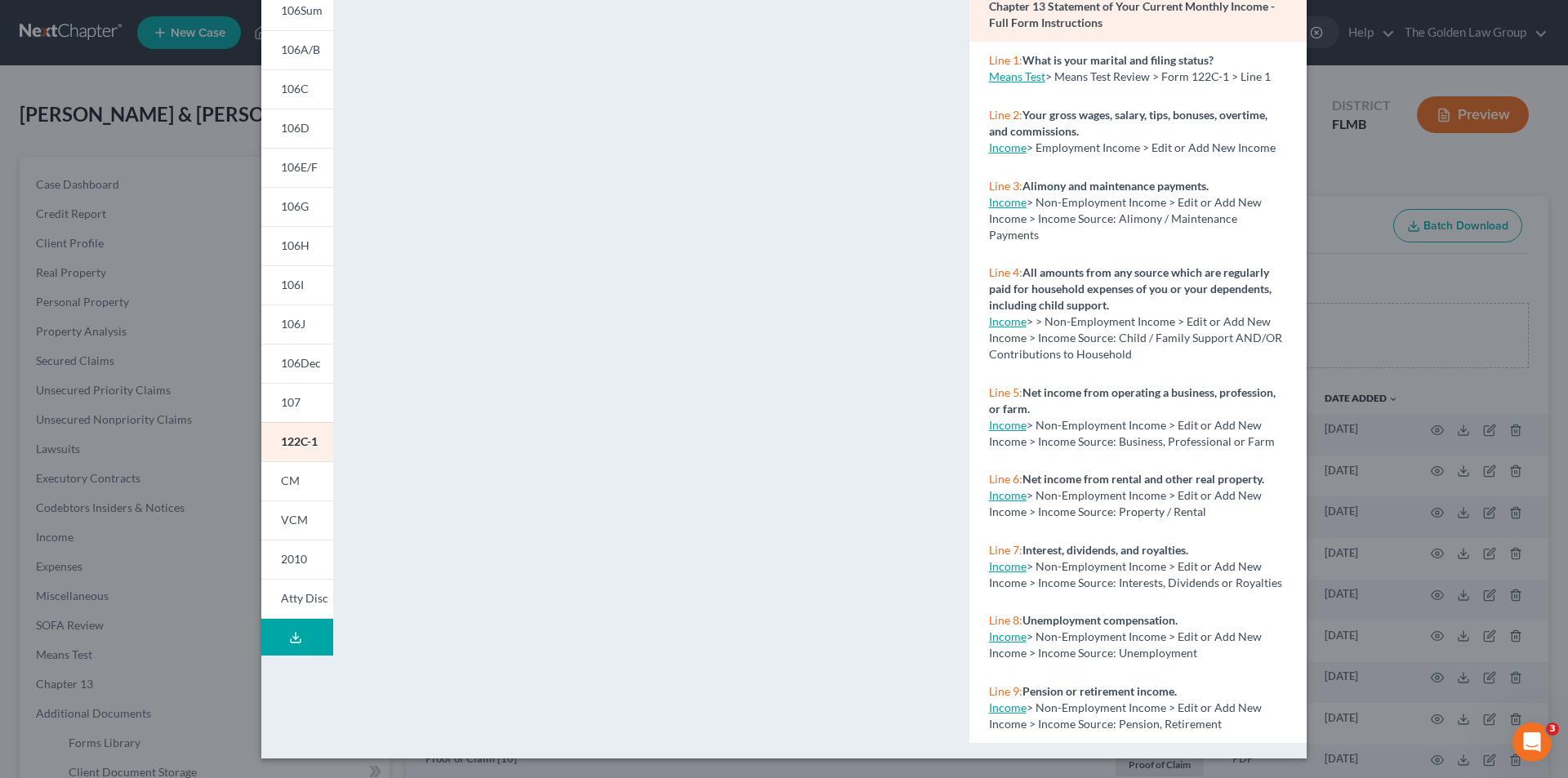
click at [102, 145] on div "Petition Preview Chapter 13 Statement of Your Current Monthly Income × 101 106S…" at bounding box center [784, 389] width 1568 height 778
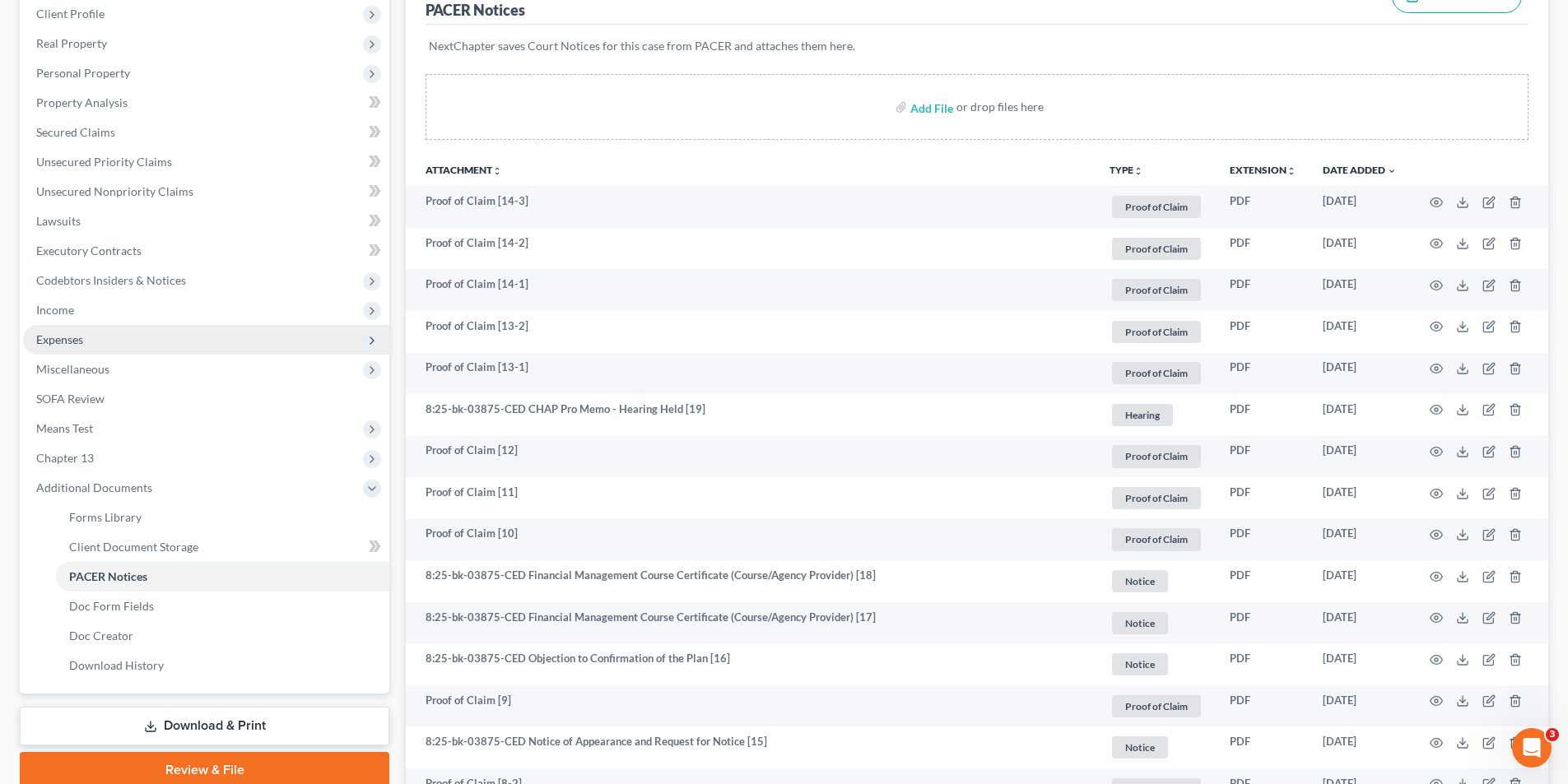
scroll to position [0, 0]
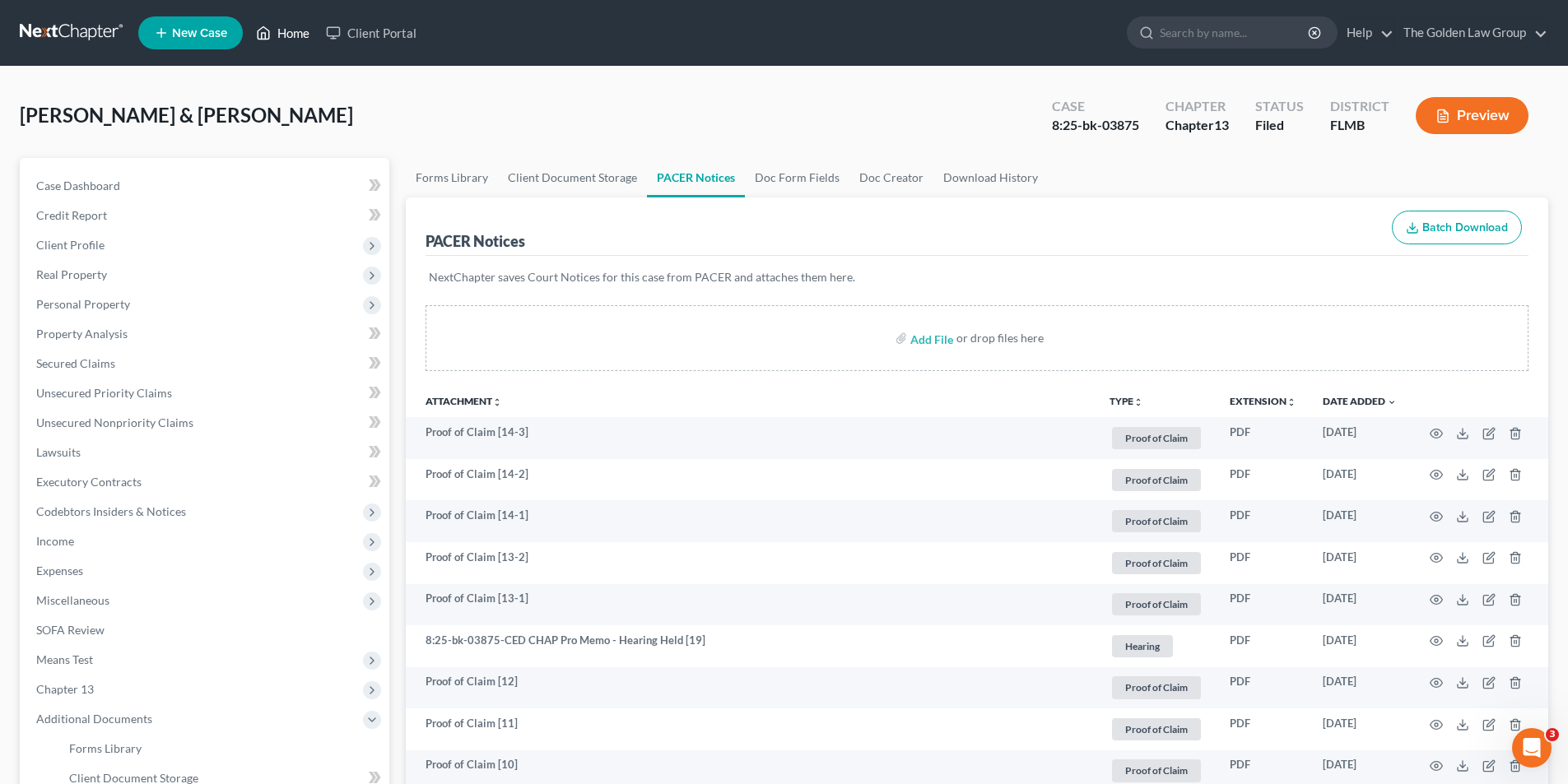
click at [287, 31] on link "Home" at bounding box center [282, 33] width 70 height 30
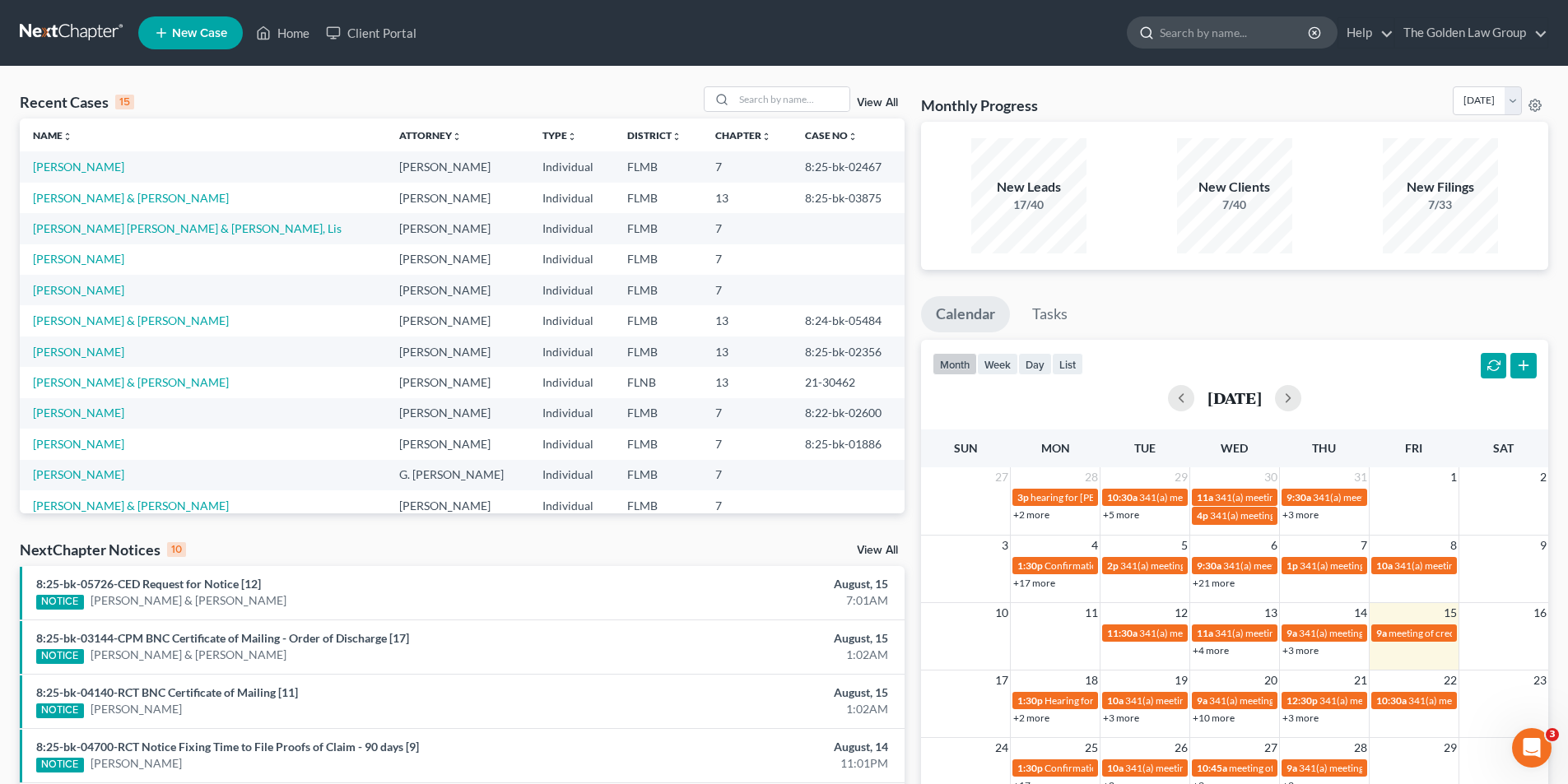
click at [1184, 31] on input "search" at bounding box center [1235, 33] width 150 height 31
type input "Chickey"
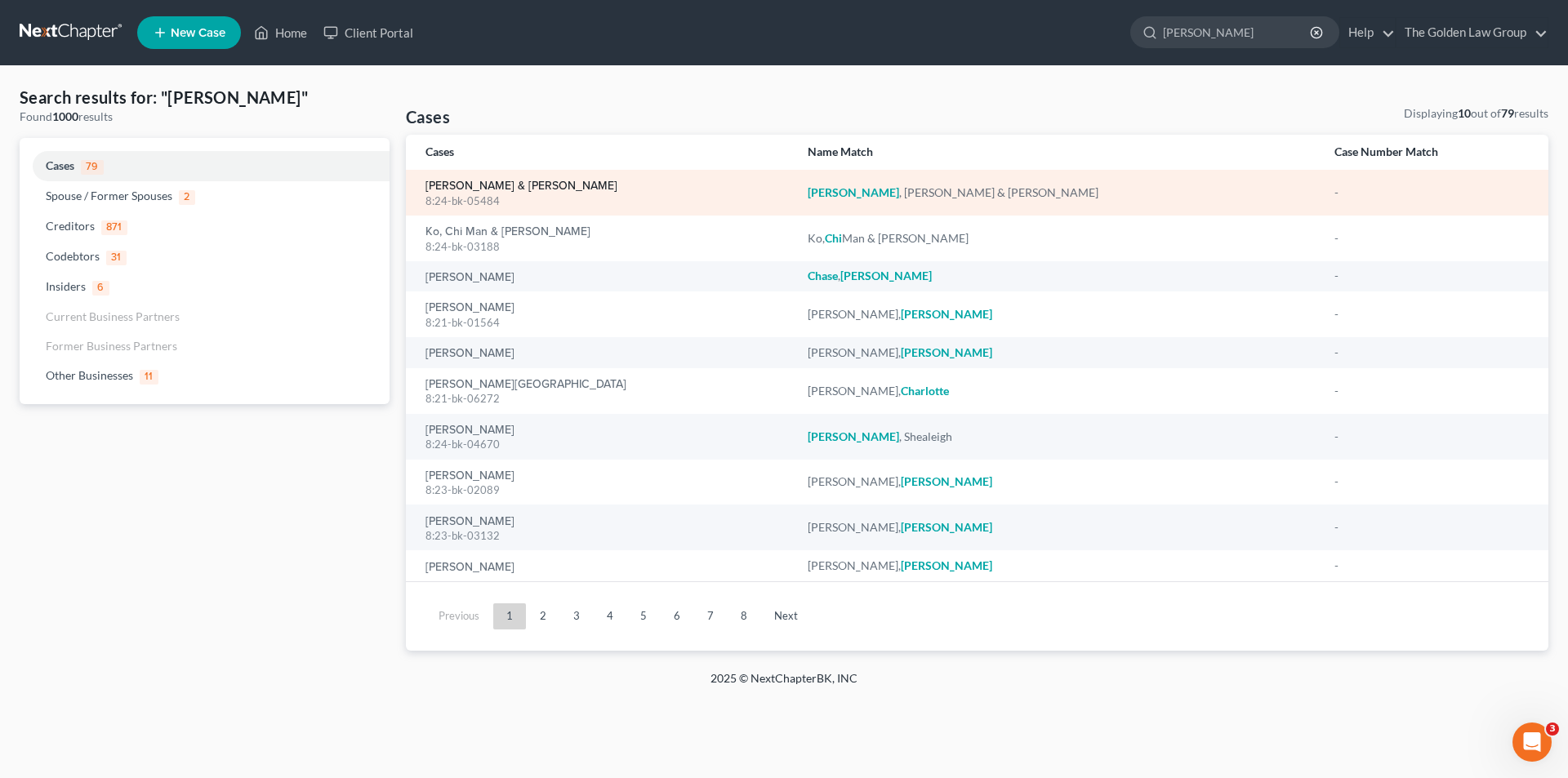
click at [460, 186] on link "Chickey, John & Lynn" at bounding box center [521, 186] width 192 height 11
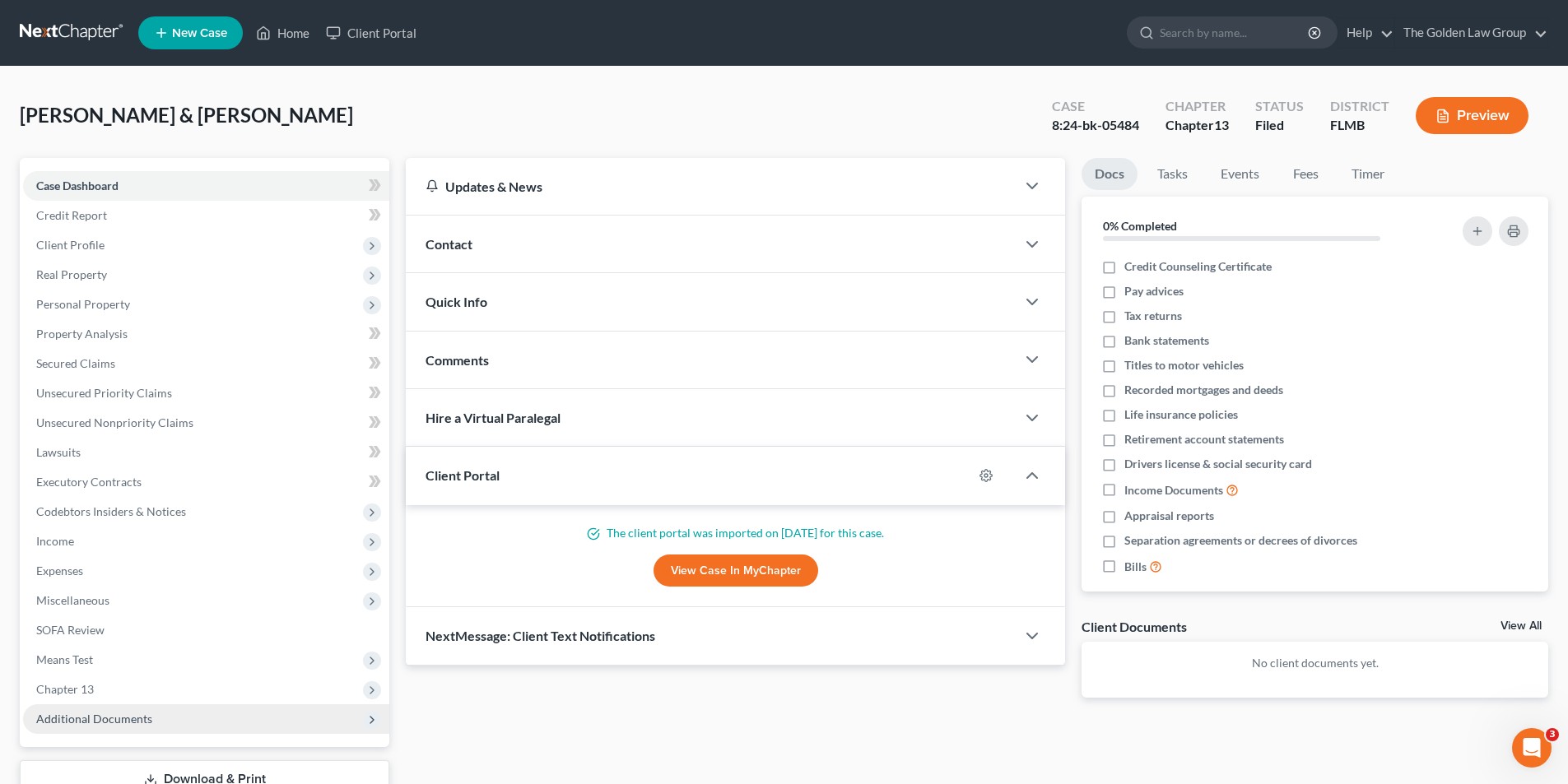
click at [95, 719] on span "Additional Documents" at bounding box center [94, 718] width 116 height 14
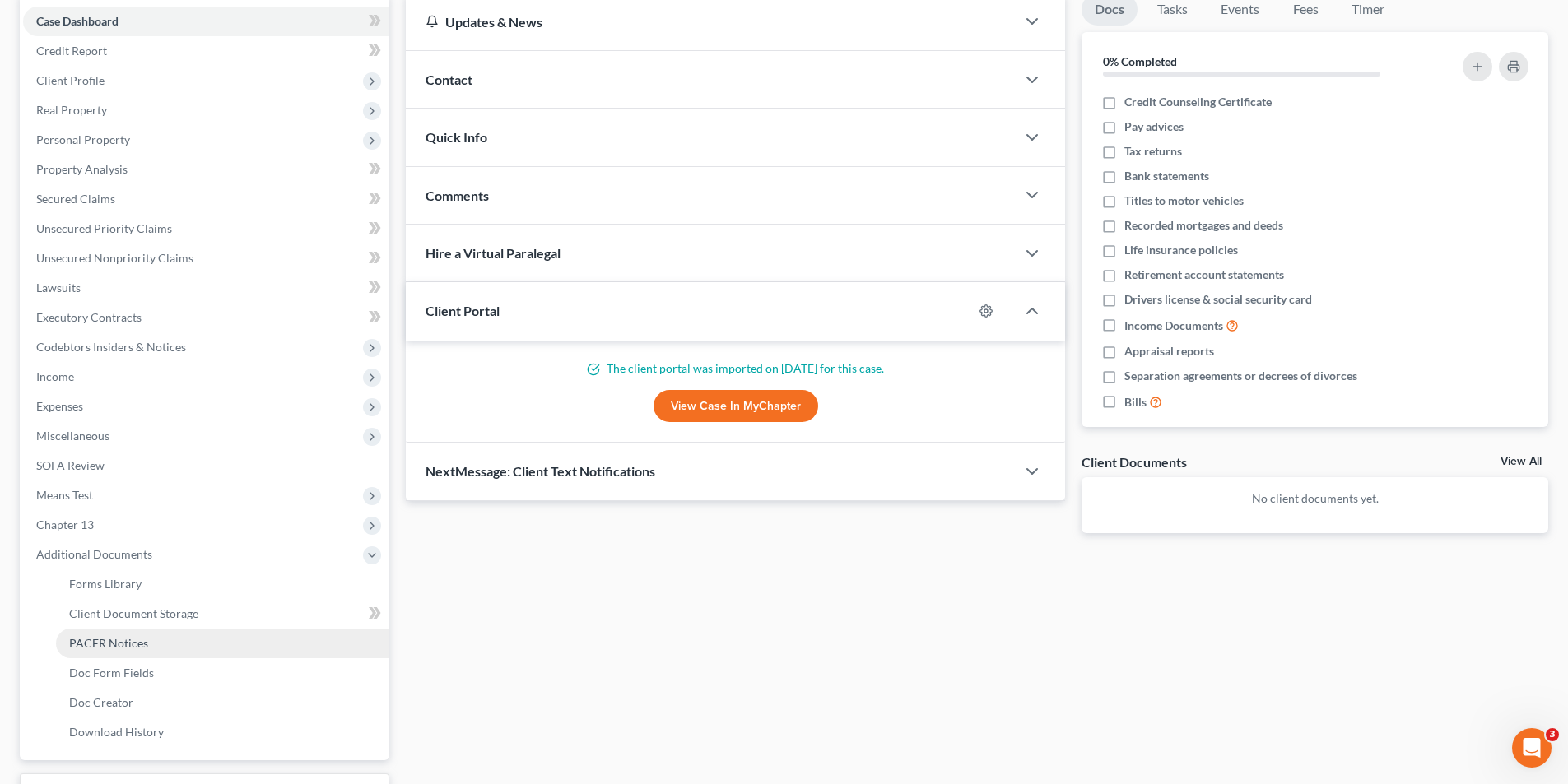
click at [116, 642] on span "PACER Notices" at bounding box center [108, 642] width 79 height 14
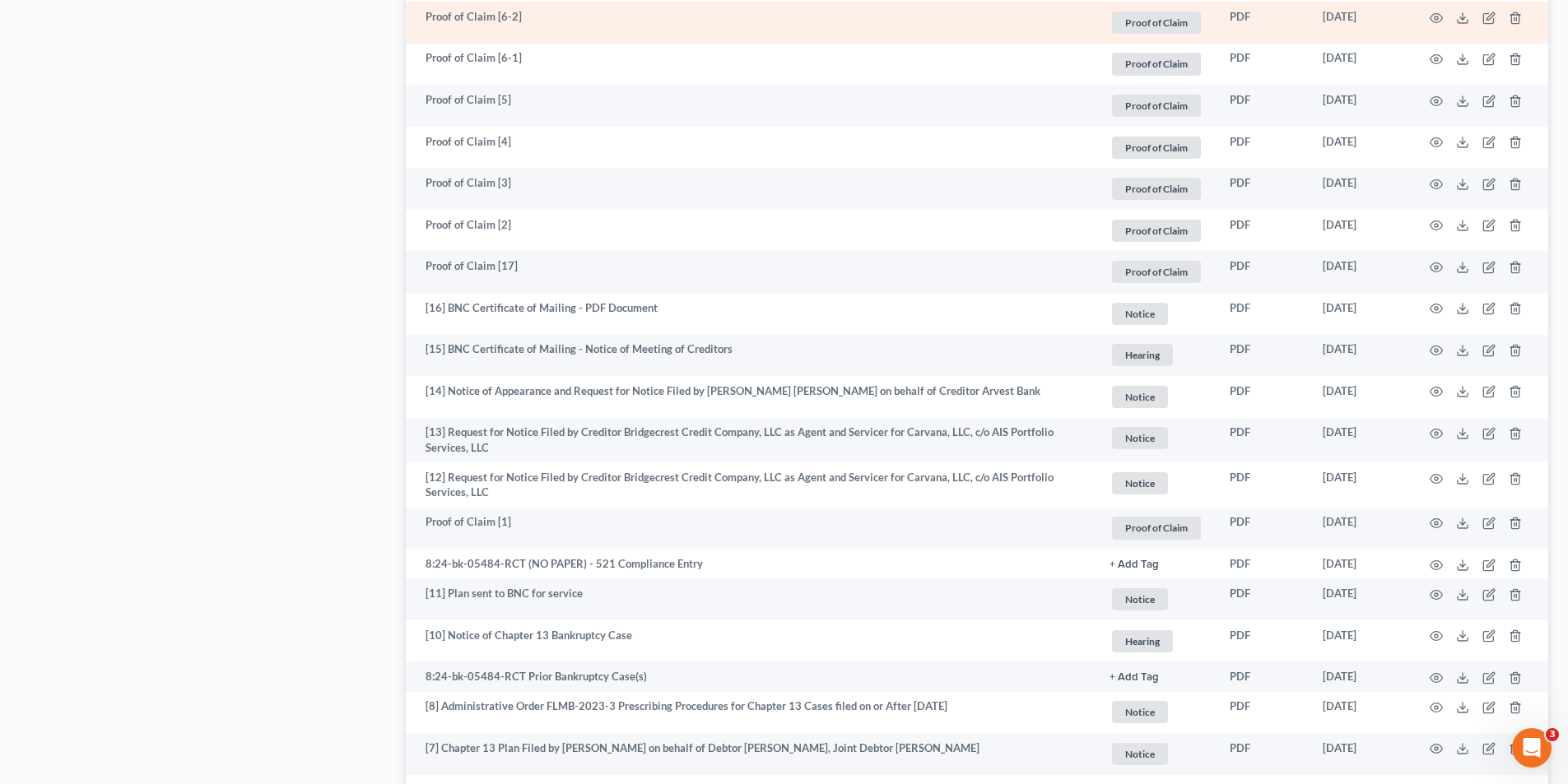
scroll to position [2633, 0]
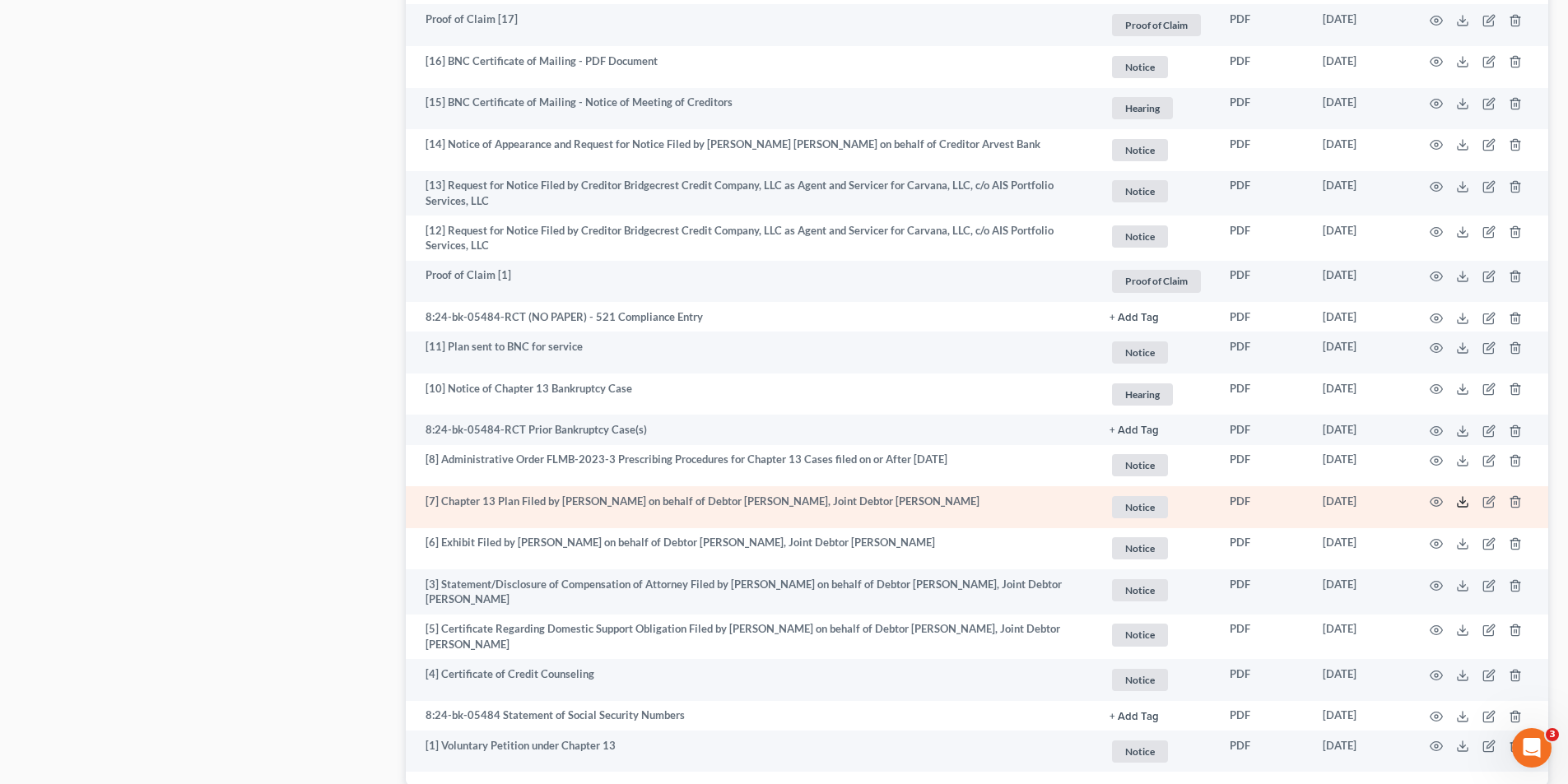
click at [1462, 500] on icon at bounding box center [1463, 502] width 13 height 13
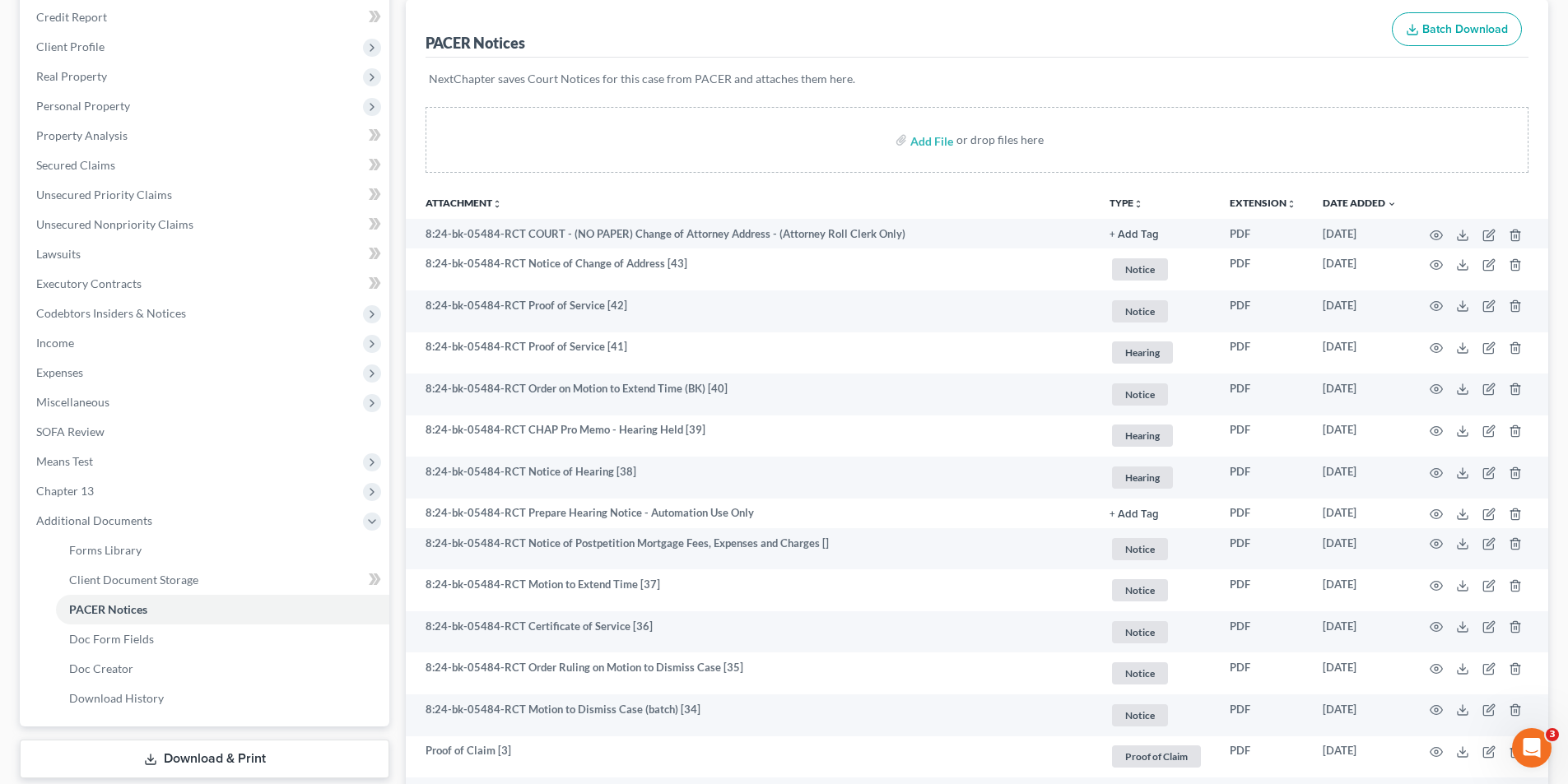
scroll to position [0, 0]
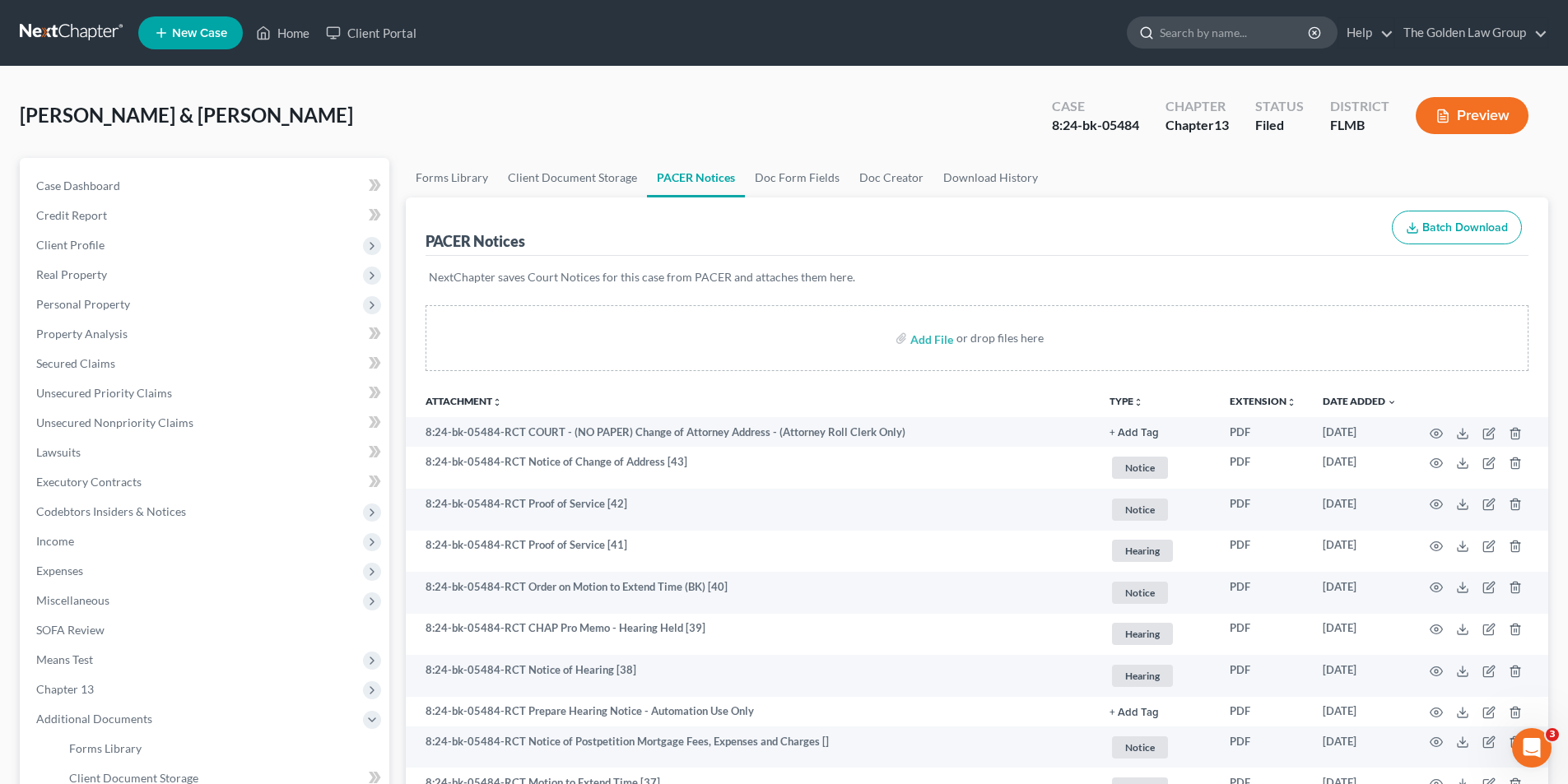
click at [1209, 35] on input "search" at bounding box center [1235, 33] width 150 height 31
type input "Hazley"
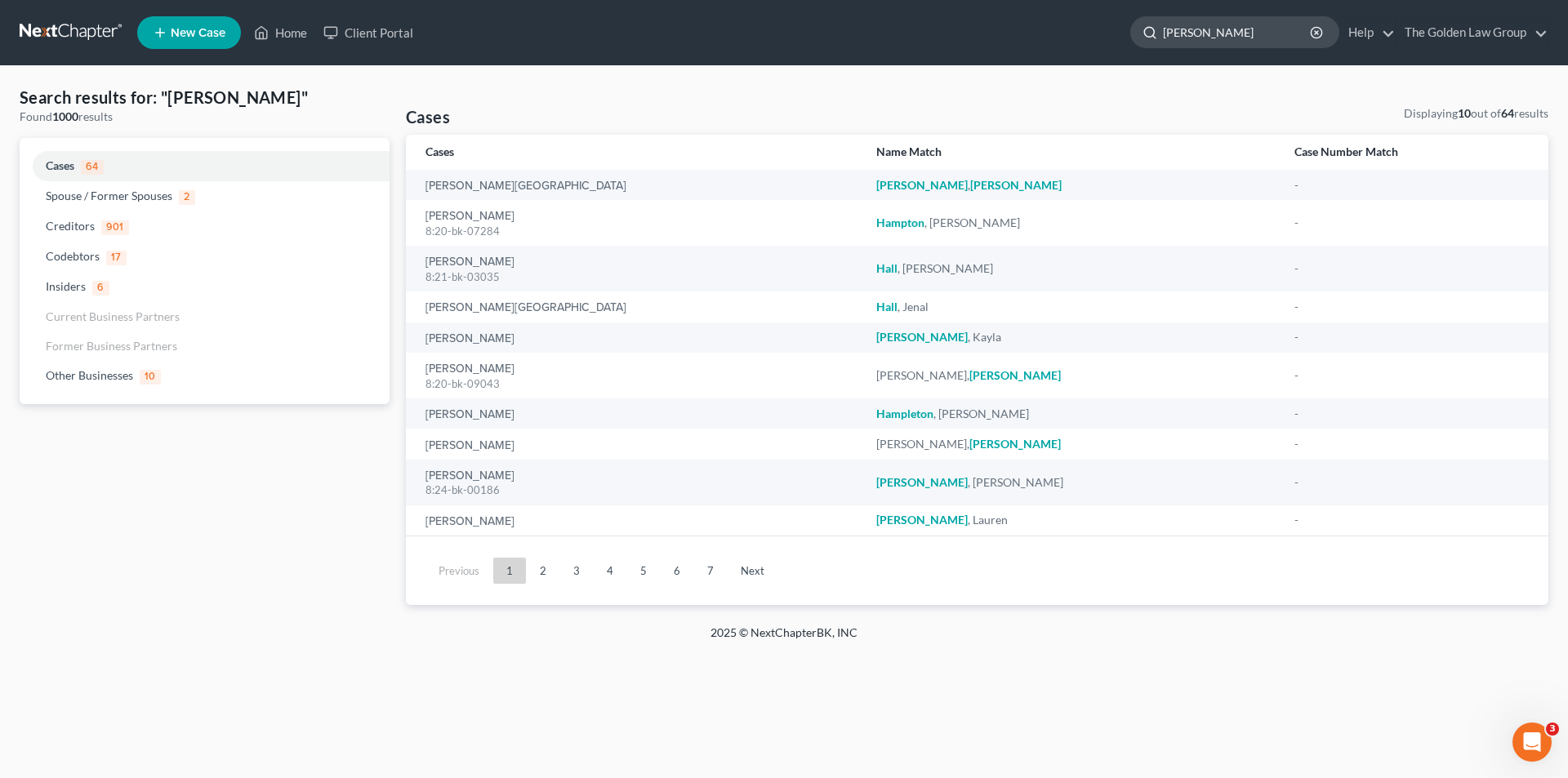
click at [1226, 31] on input "Hazley" at bounding box center [1237, 32] width 149 height 30
type input "H"
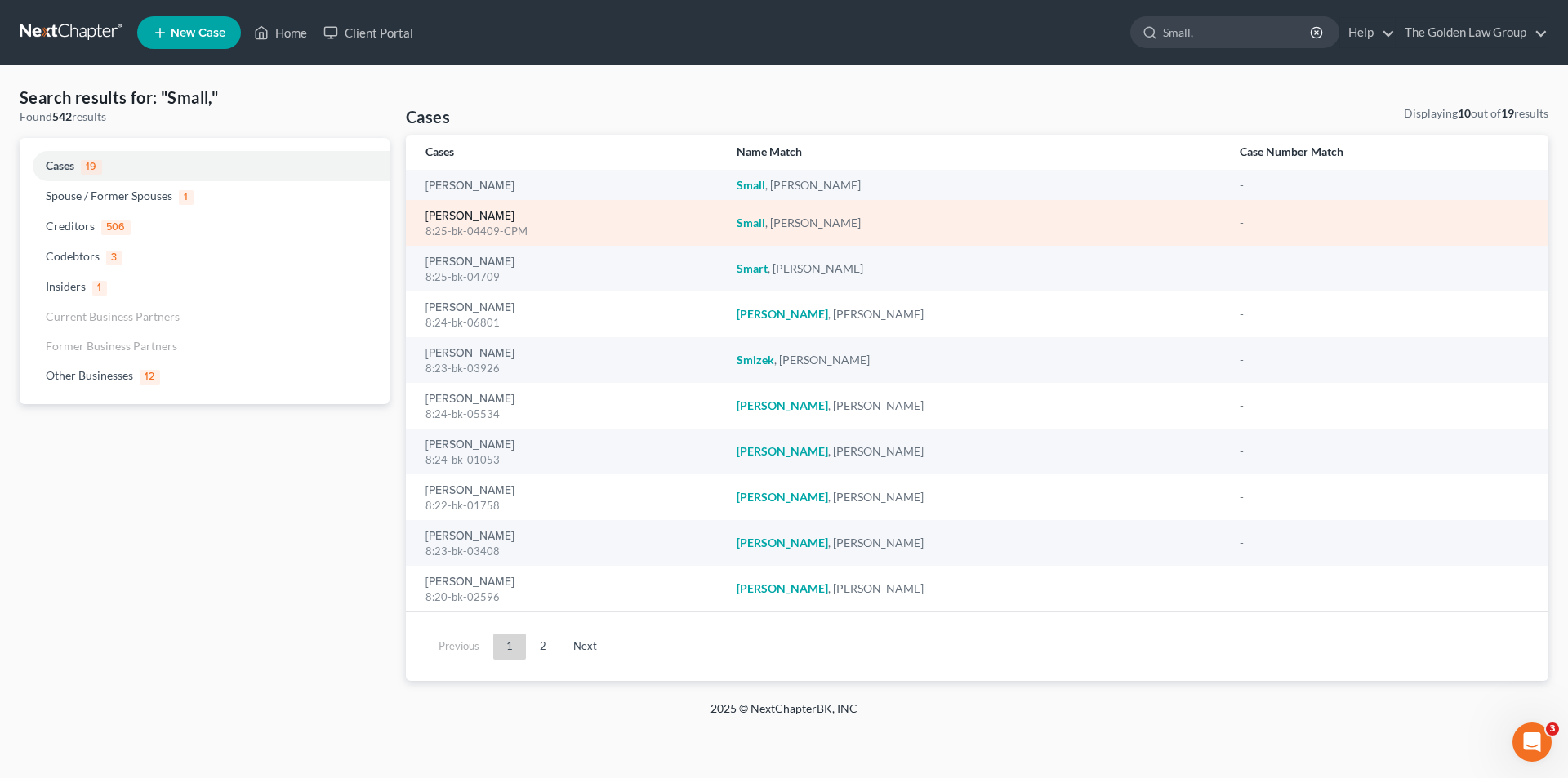
type input "Small,"
click at [481, 215] on link "Small, William" at bounding box center [470, 216] width 89 height 11
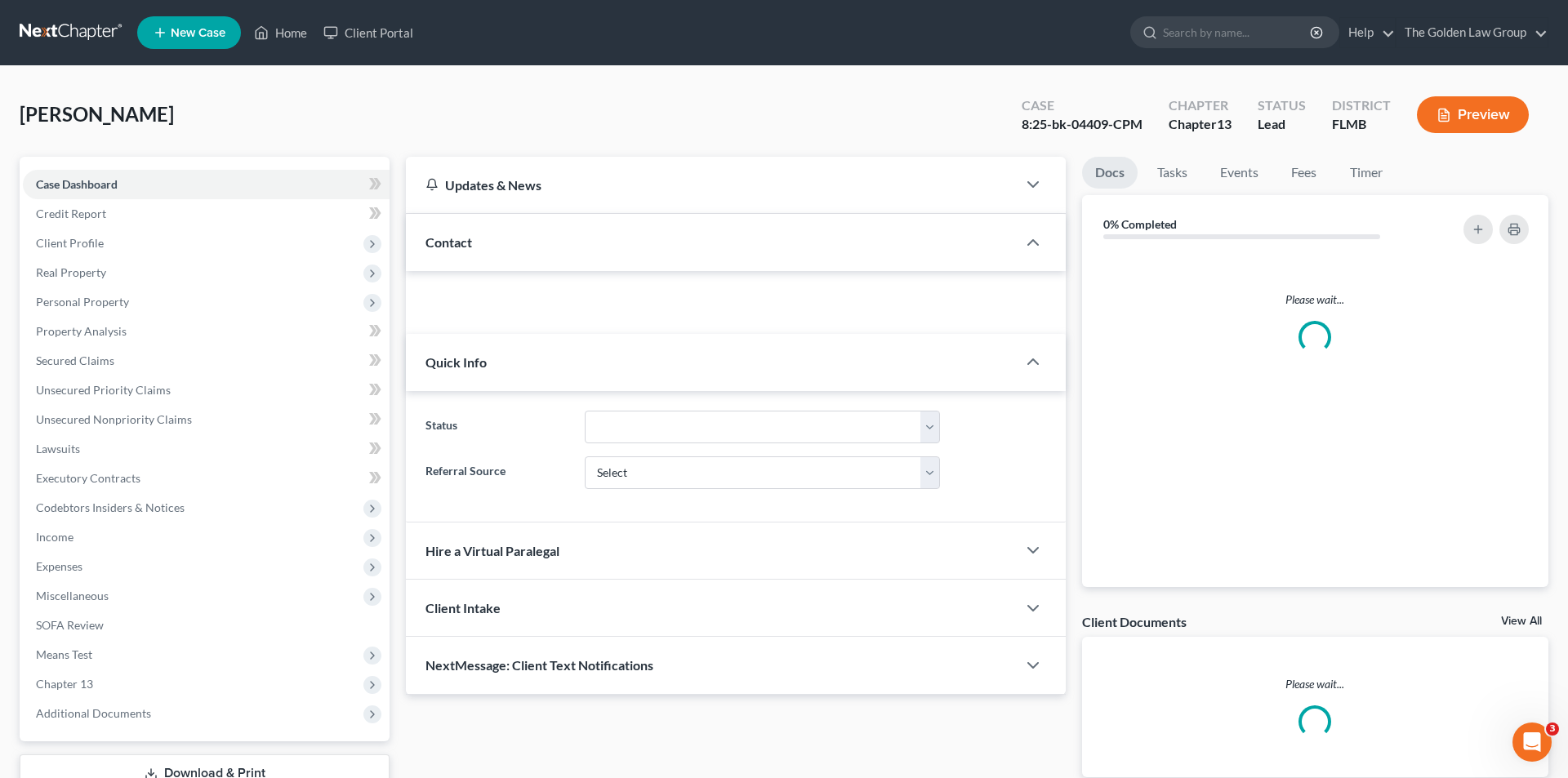
click at [481, 215] on div "Contact" at bounding box center [712, 241] width 611 height 56
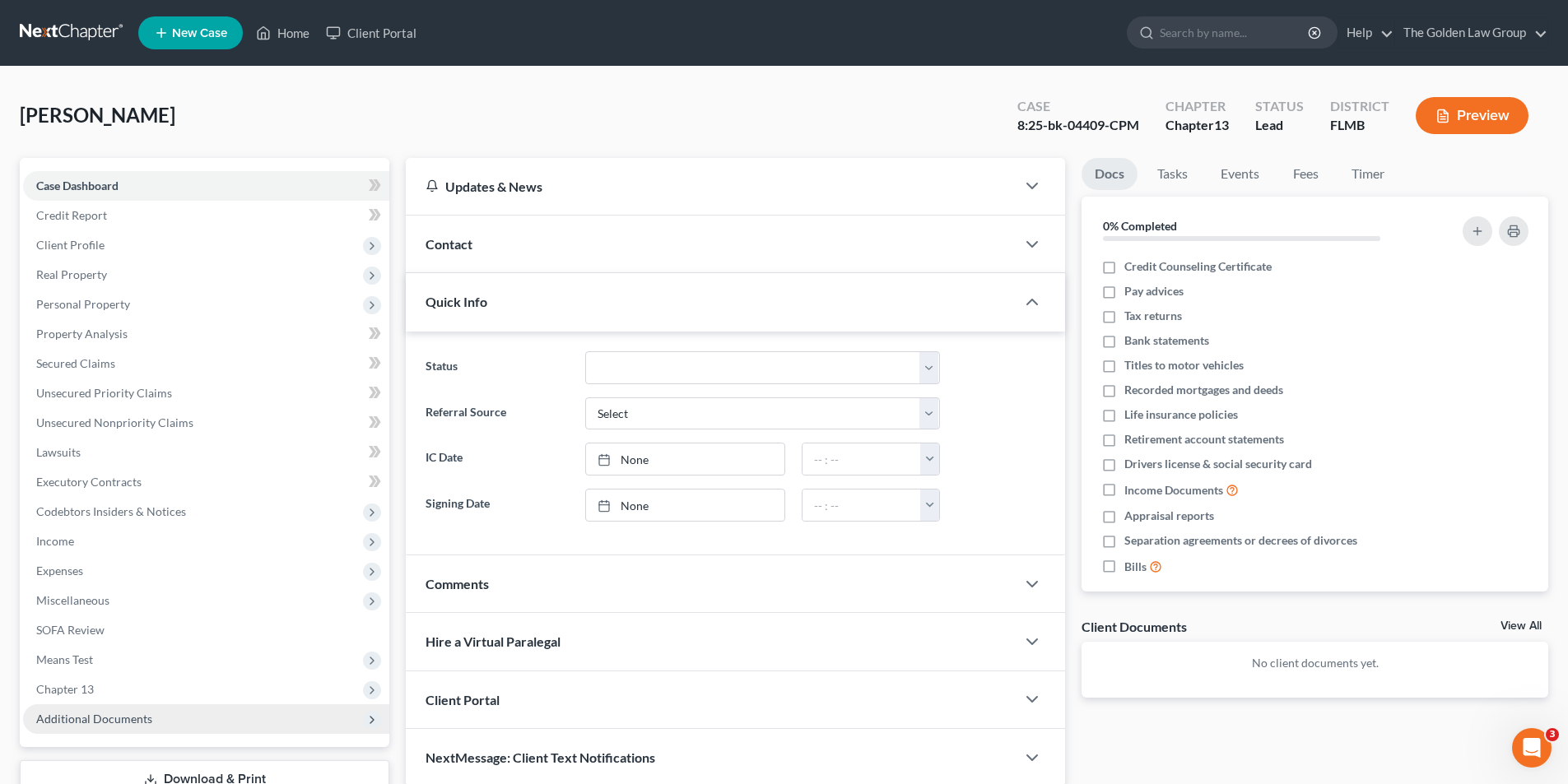
click at [111, 718] on span "Additional Documents" at bounding box center [94, 718] width 116 height 14
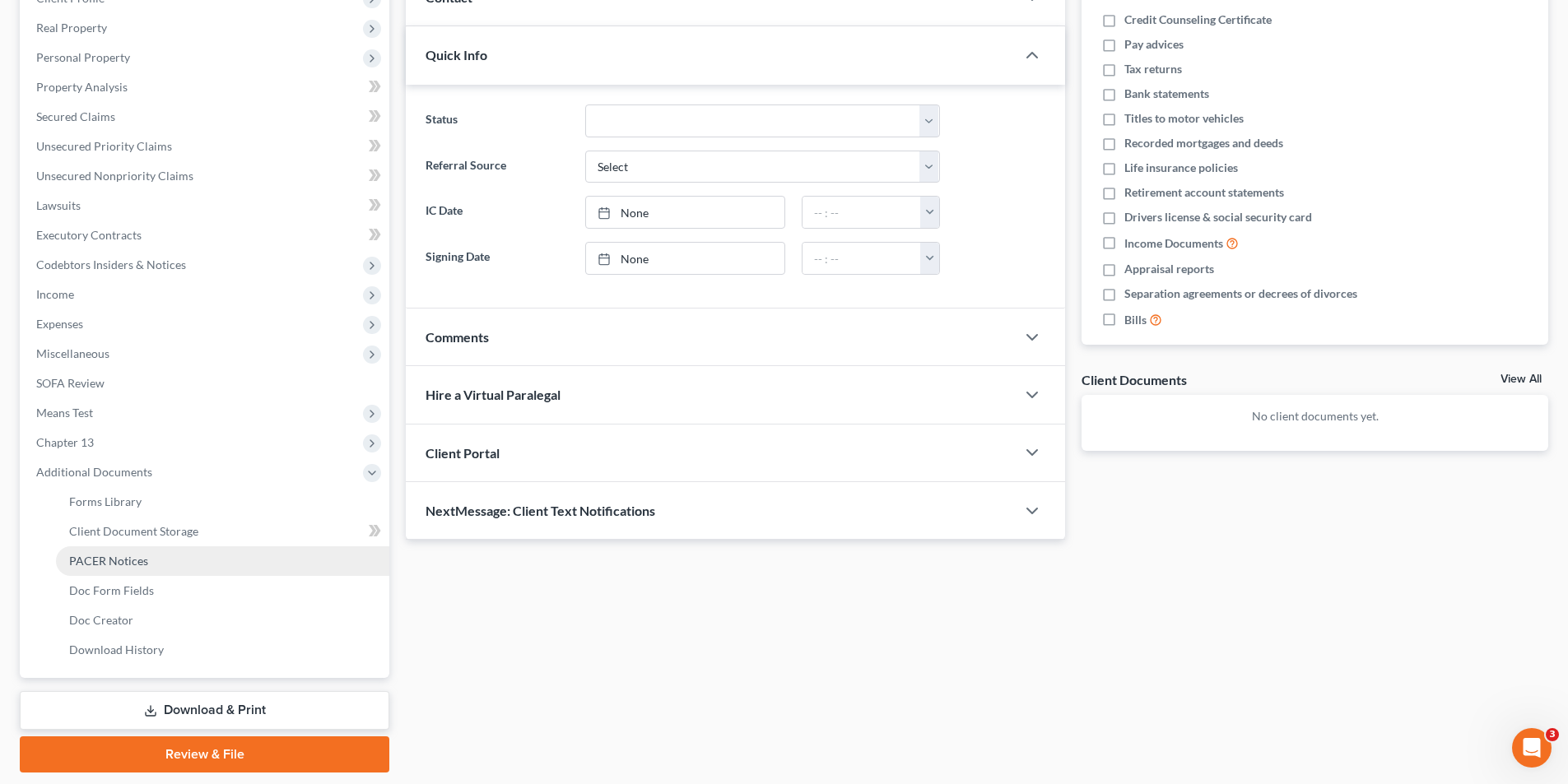
click at [115, 557] on span "PACER Notices" at bounding box center [108, 560] width 79 height 14
